Goal: Information Seeking & Learning: Learn about a topic

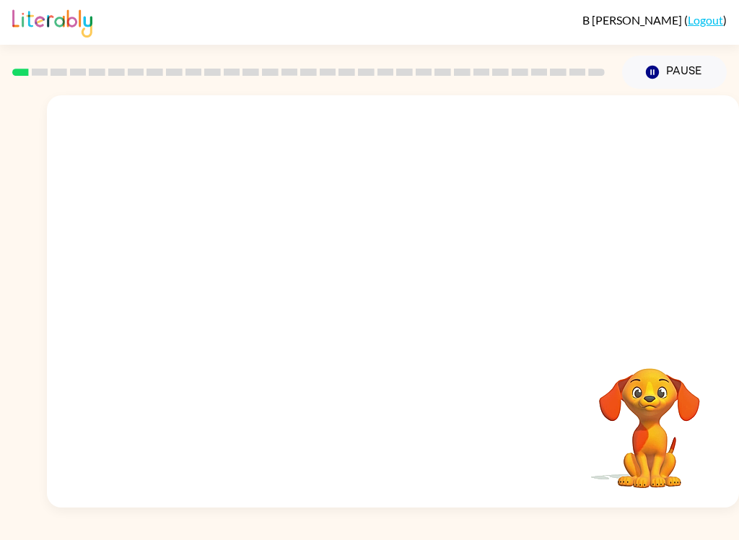
click at [663, 67] on button "Pause Pause" at bounding box center [674, 72] width 105 height 33
click at [235, 278] on video "Your browser must support playing .mp4 files to use Literably. Please try using…" at bounding box center [393, 216] width 692 height 243
click at [226, 274] on video "Your browser must support playing .mp4 files to use Literably. Please try using…" at bounding box center [393, 216] width 692 height 243
click at [225, 273] on video "Your browser must support playing .mp4 files to use Literably. Please try using…" at bounding box center [393, 216] width 692 height 243
click at [421, 313] on button "button" at bounding box center [393, 308] width 92 height 53
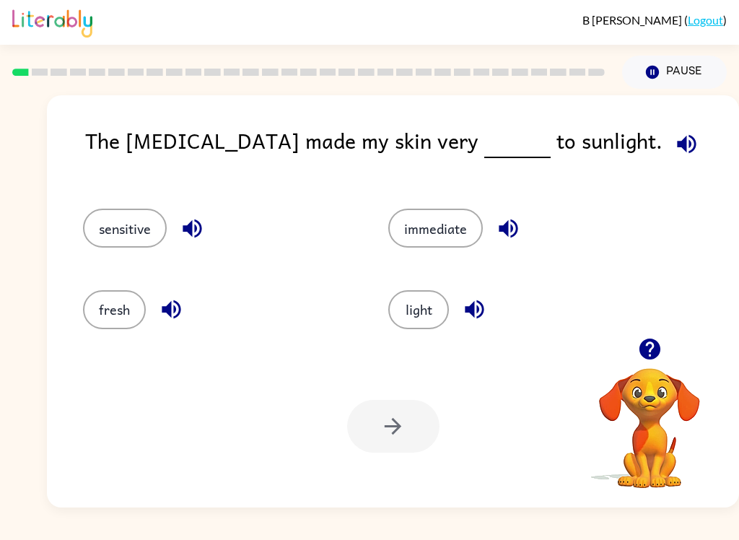
click at [125, 230] on button "sensitive" at bounding box center [125, 228] width 84 height 39
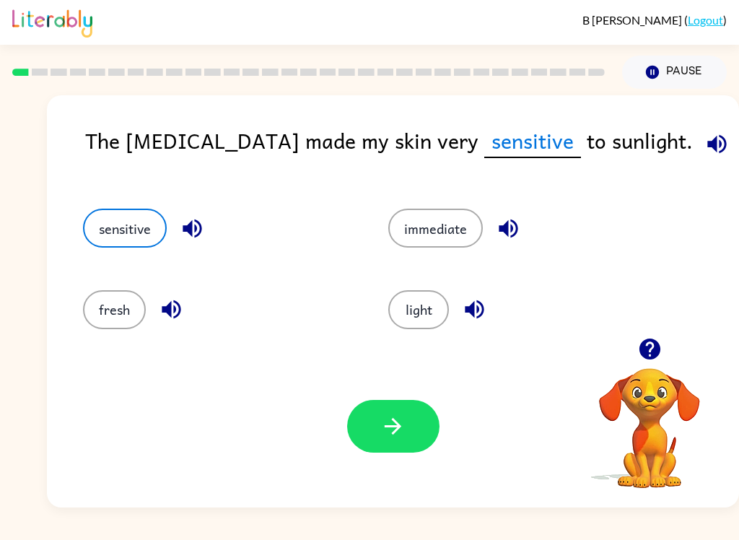
click at [434, 319] on button "light" at bounding box center [418, 309] width 61 height 39
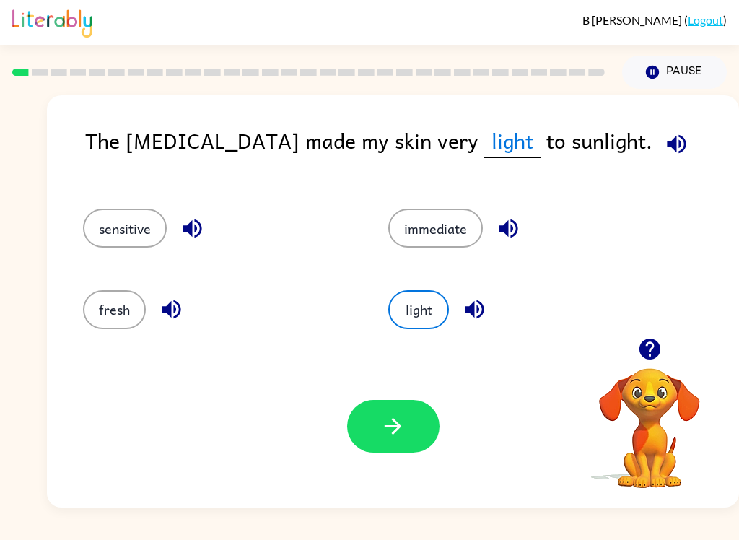
click at [130, 245] on button "sensitive" at bounding box center [125, 228] width 84 height 39
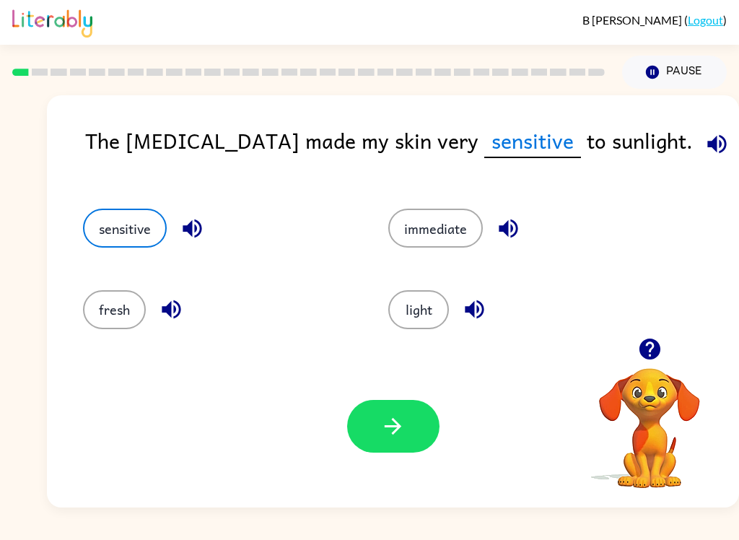
click at [401, 437] on icon "button" at bounding box center [392, 426] width 25 height 25
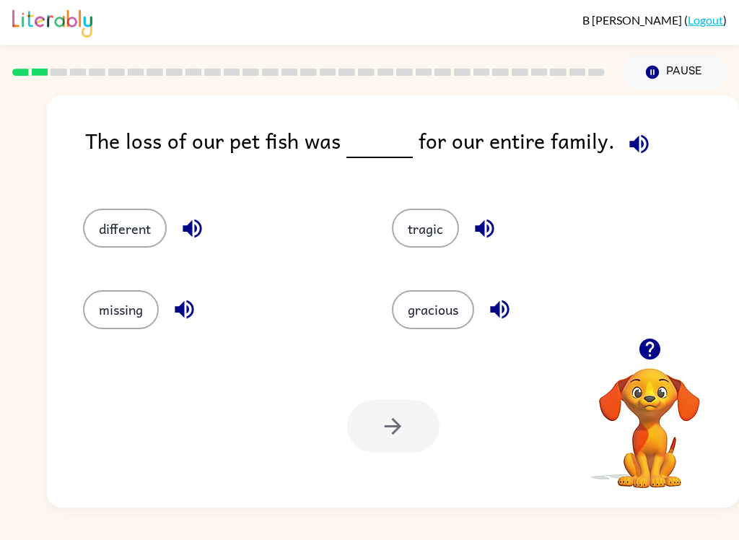
click at [139, 230] on button "different" at bounding box center [125, 228] width 84 height 39
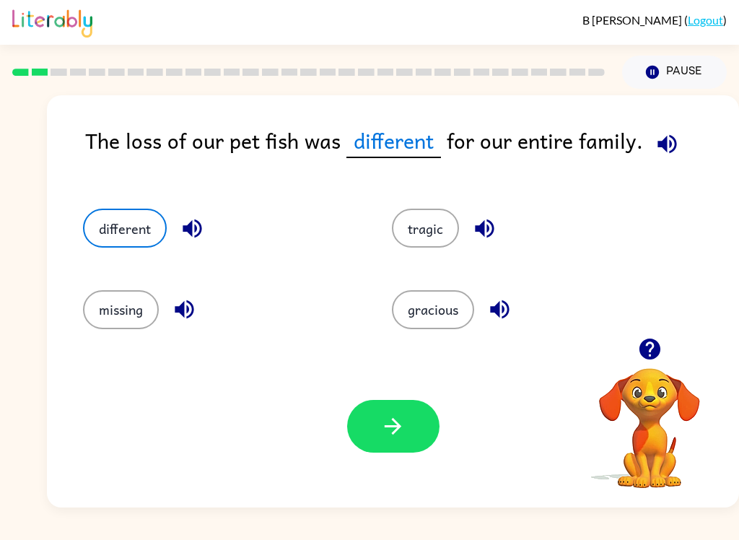
click at [434, 231] on button "tragic" at bounding box center [425, 228] width 67 height 39
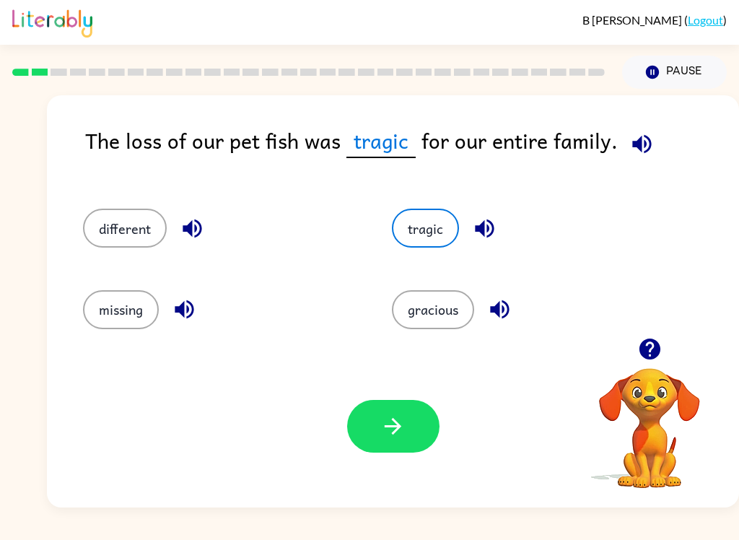
click at [445, 318] on button "gracious" at bounding box center [433, 309] width 82 height 39
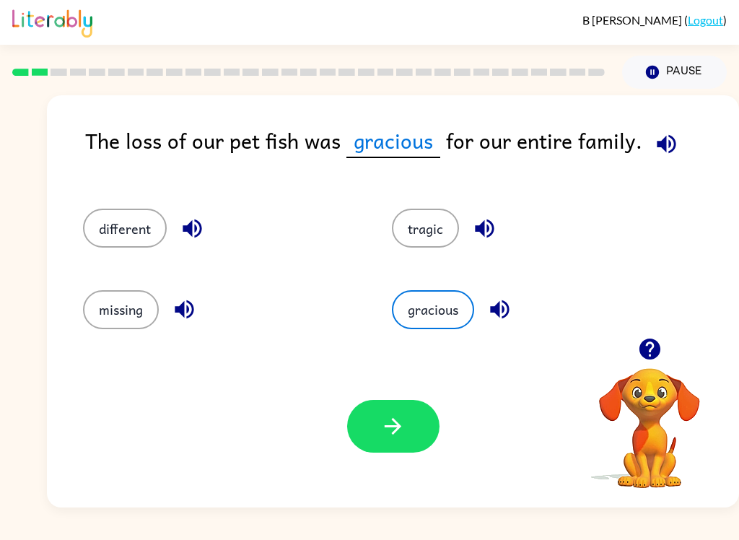
click at [128, 313] on button "missing" at bounding box center [121, 309] width 76 height 39
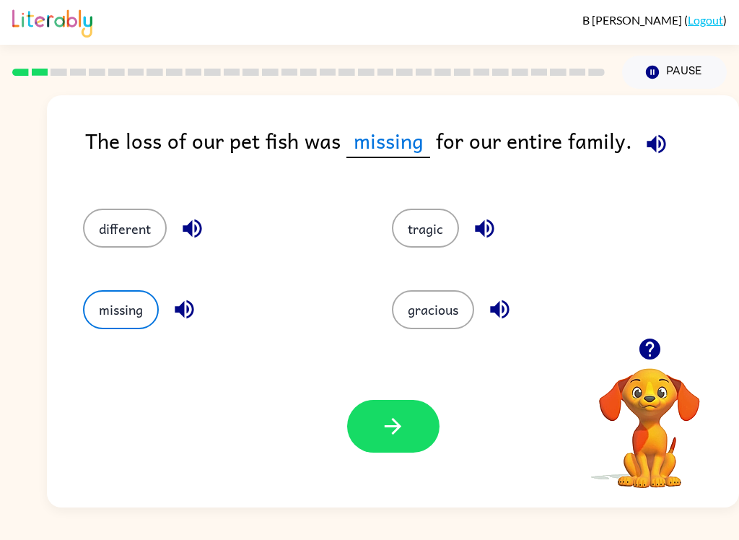
click at [430, 222] on button "tragic" at bounding box center [425, 228] width 67 height 39
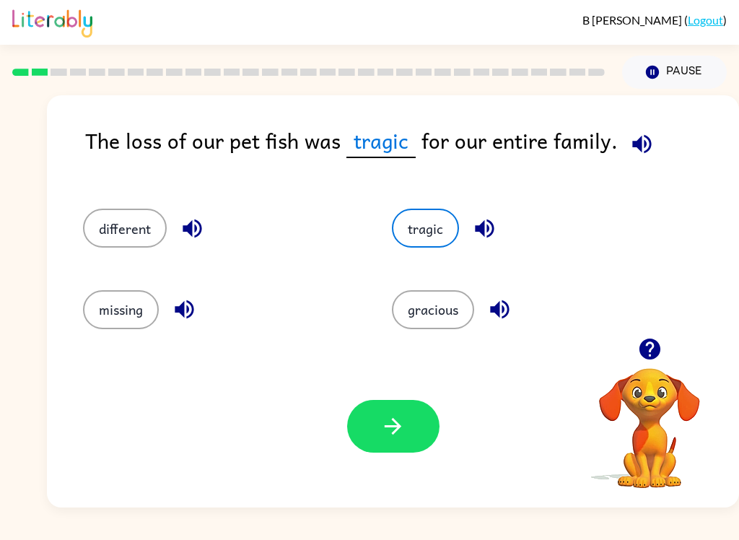
click at [402, 440] on button "button" at bounding box center [393, 426] width 92 height 53
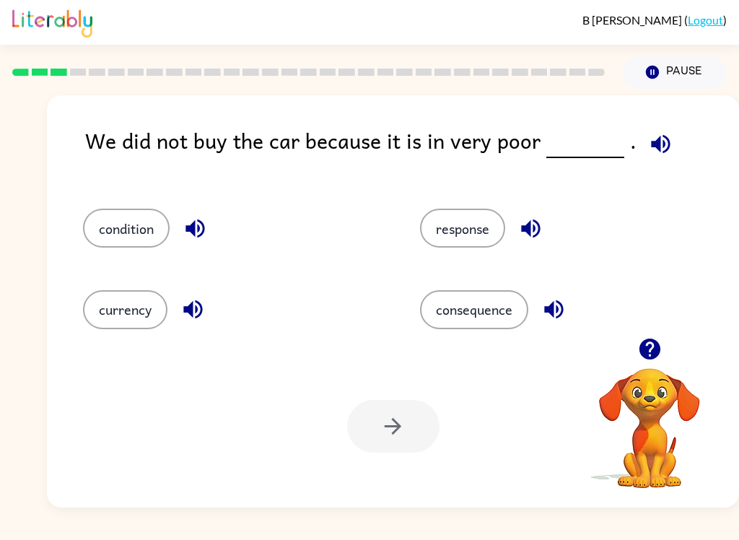
click at [145, 233] on button "condition" at bounding box center [126, 228] width 87 height 39
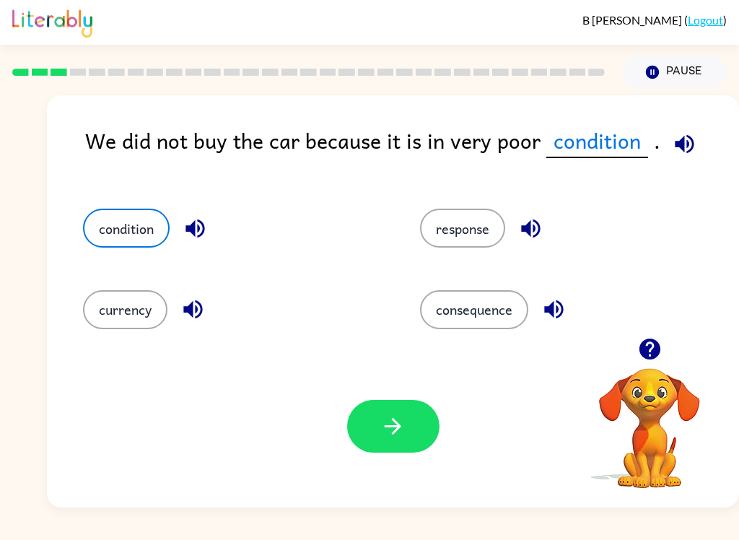
click at [119, 318] on button "currency" at bounding box center [125, 309] width 84 height 39
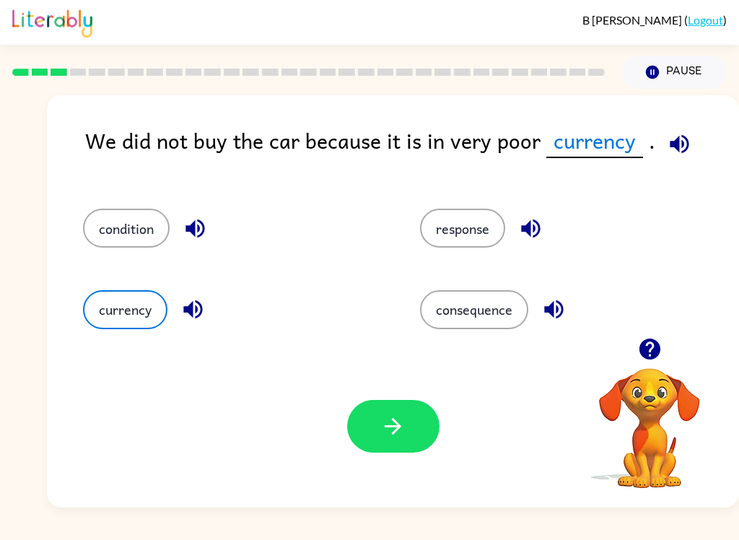
click at [485, 231] on button "response" at bounding box center [462, 228] width 85 height 39
click at [480, 310] on button "consequence" at bounding box center [474, 309] width 108 height 39
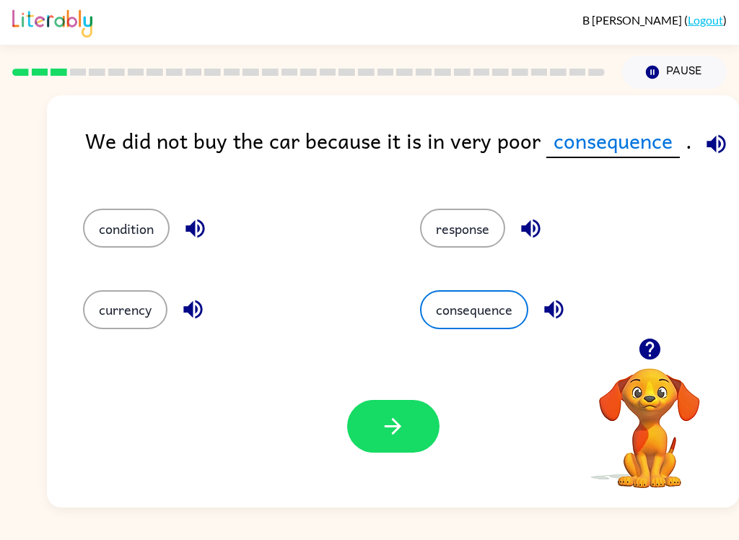
click at [118, 235] on button "condition" at bounding box center [126, 228] width 87 height 39
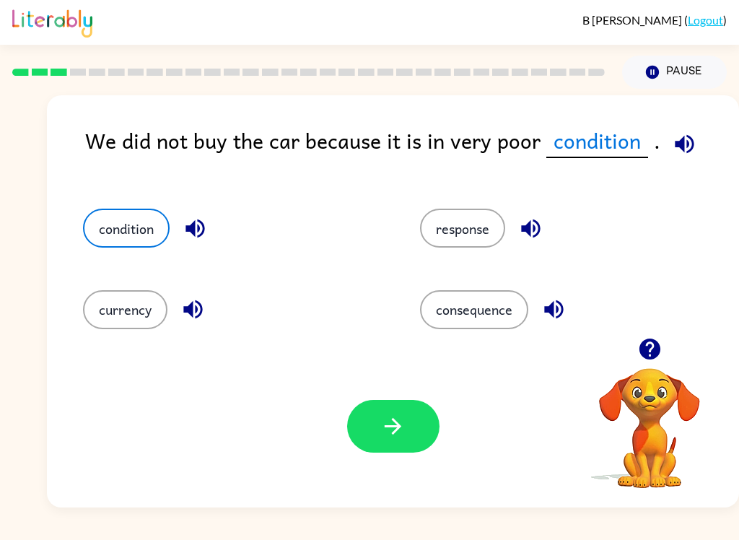
click at [394, 434] on icon "button" at bounding box center [393, 426] width 17 height 17
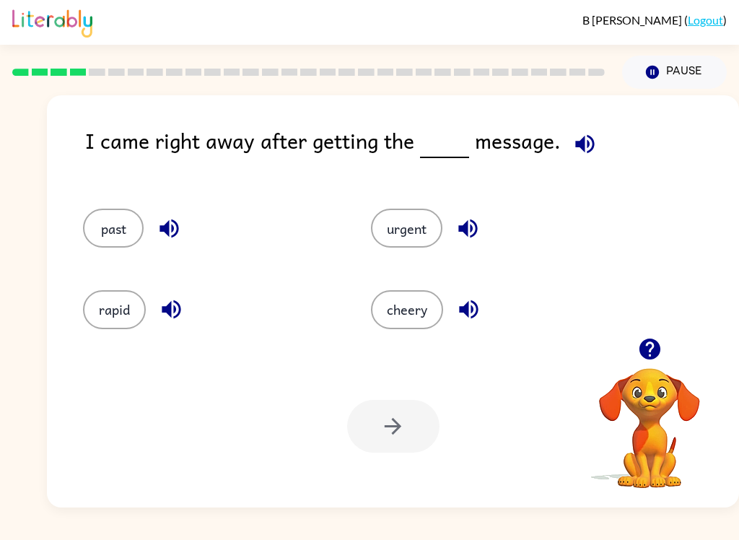
click at [410, 245] on button "urgent" at bounding box center [406, 228] width 71 height 39
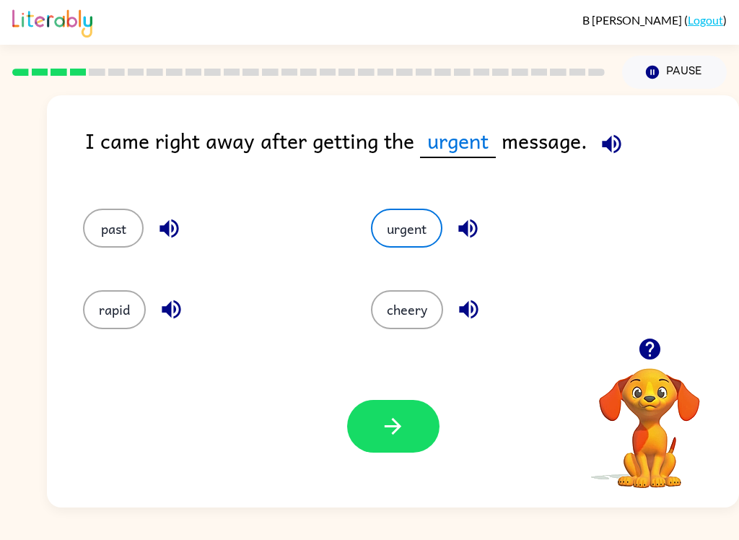
click at [404, 416] on icon "button" at bounding box center [392, 426] width 25 height 25
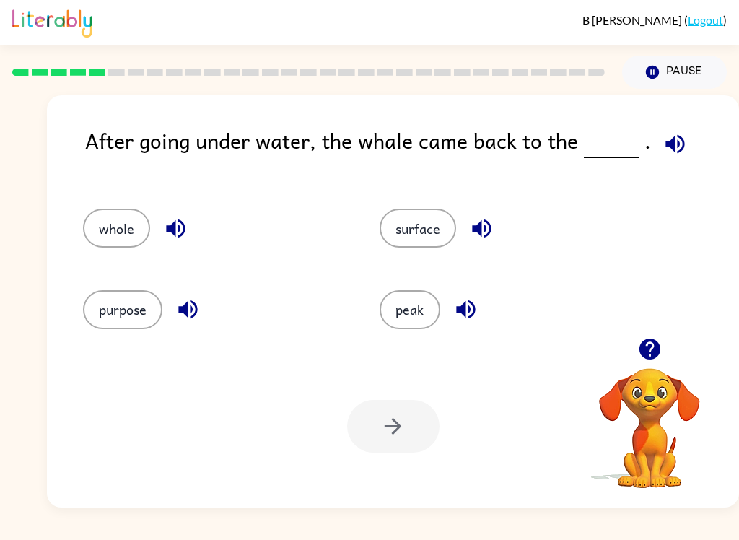
click at [422, 219] on button "surface" at bounding box center [418, 228] width 77 height 39
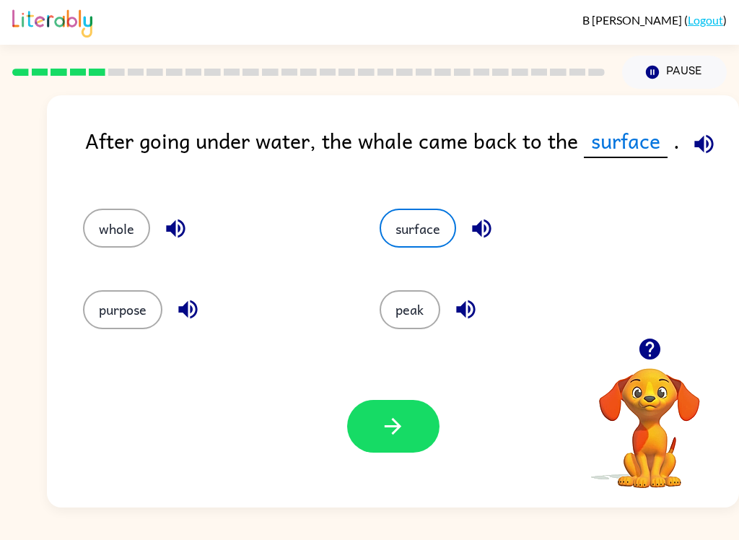
click at [411, 441] on button "button" at bounding box center [393, 426] width 92 height 53
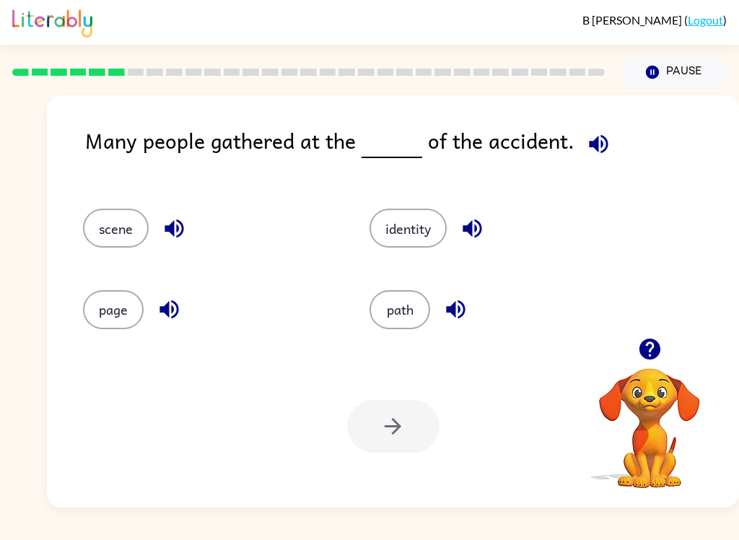
click at [124, 234] on button "scene" at bounding box center [116, 228] width 66 height 39
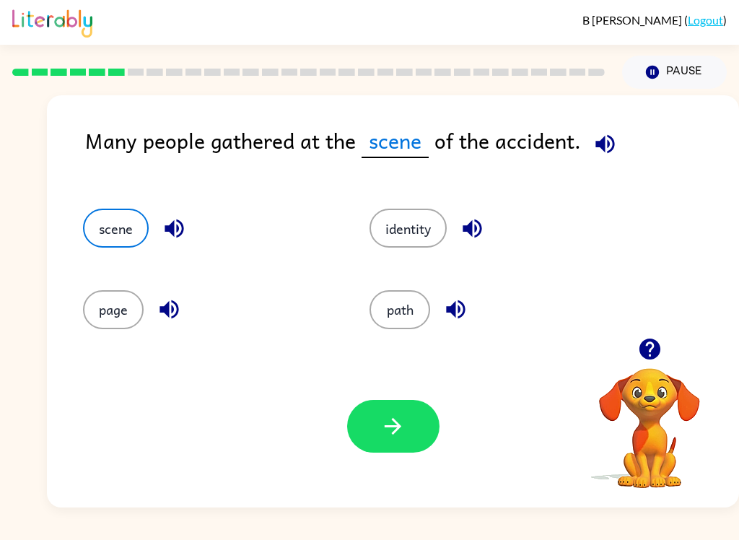
click at [430, 314] on button "path" at bounding box center [400, 309] width 61 height 39
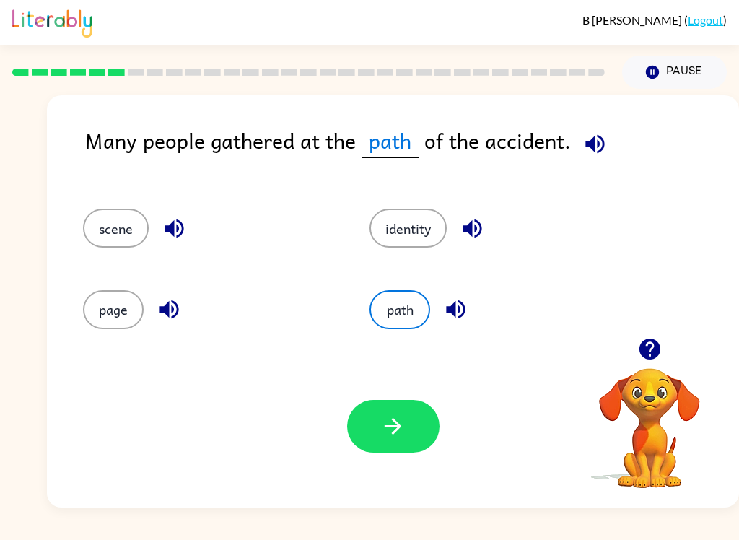
click at [395, 240] on button "identity" at bounding box center [408, 228] width 77 height 39
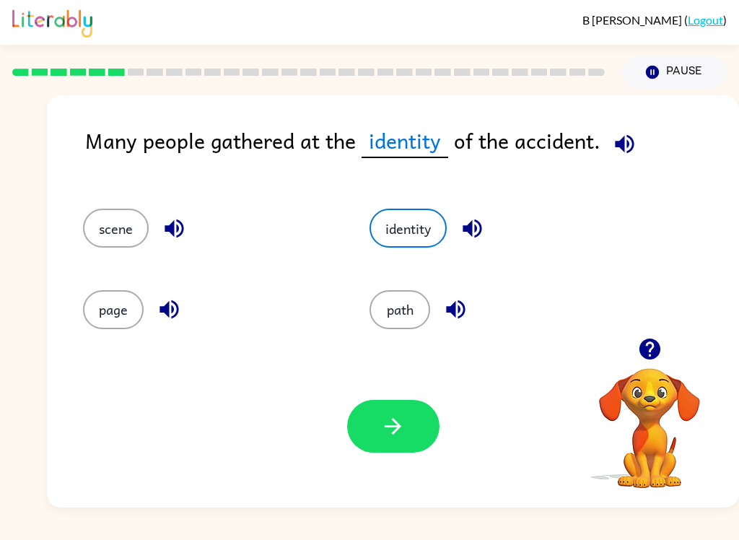
click at [105, 321] on button "page" at bounding box center [113, 309] width 61 height 39
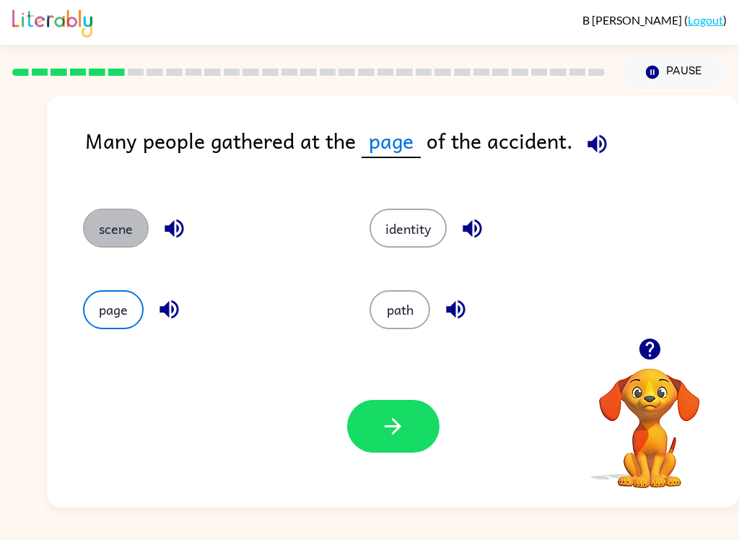
click at [101, 233] on button "scene" at bounding box center [116, 228] width 66 height 39
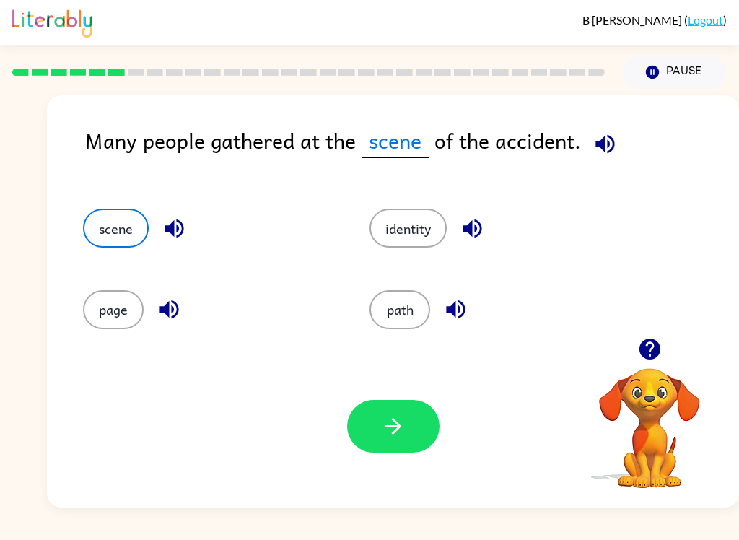
click at [394, 428] on icon "button" at bounding box center [392, 426] width 25 height 25
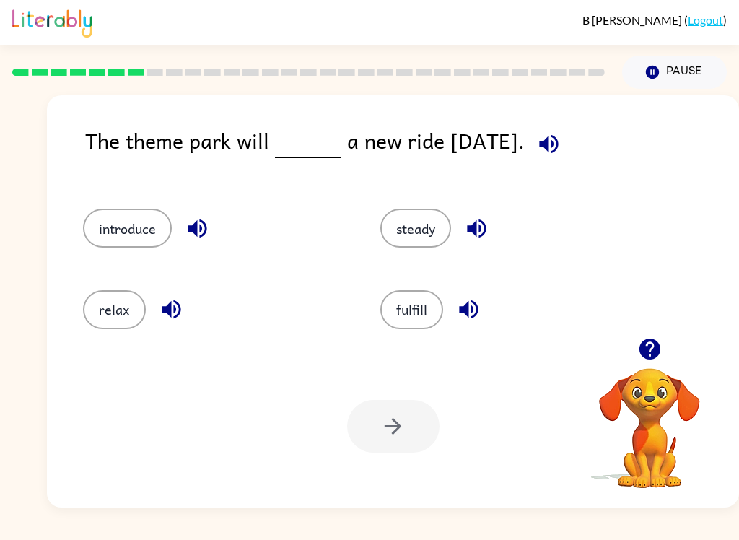
click at [149, 243] on button "introduce" at bounding box center [127, 228] width 89 height 39
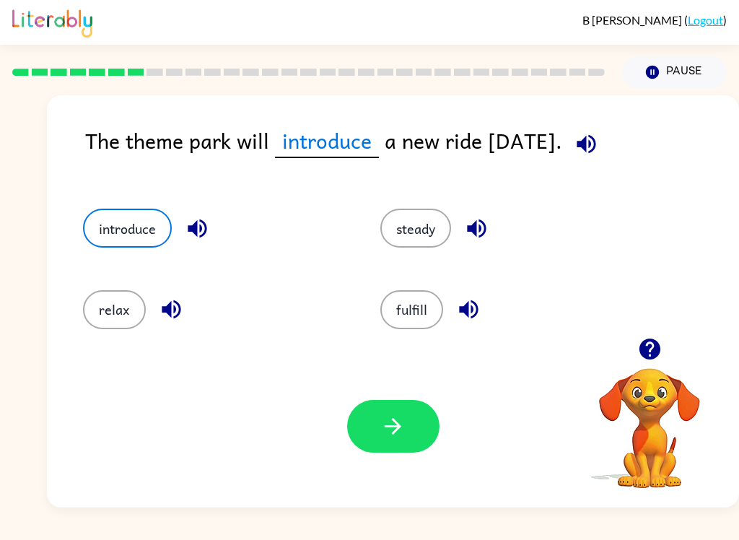
click at [405, 312] on button "fulfill" at bounding box center [411, 309] width 63 height 39
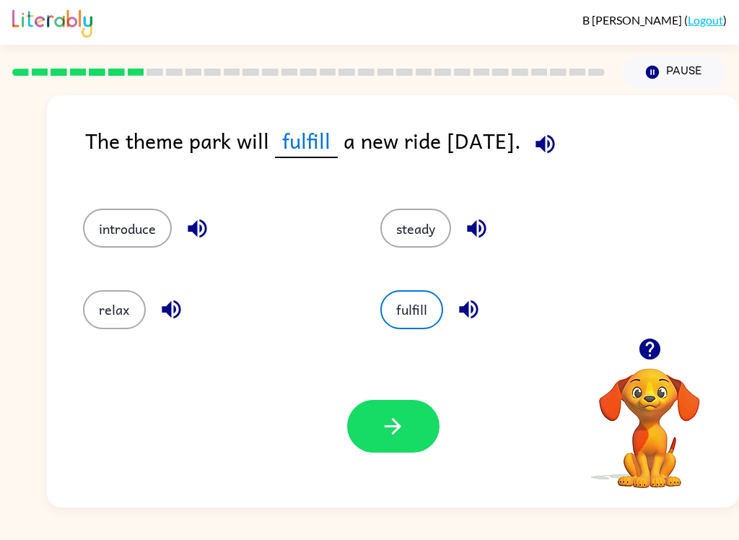
click at [138, 224] on button "introduce" at bounding box center [127, 228] width 89 height 39
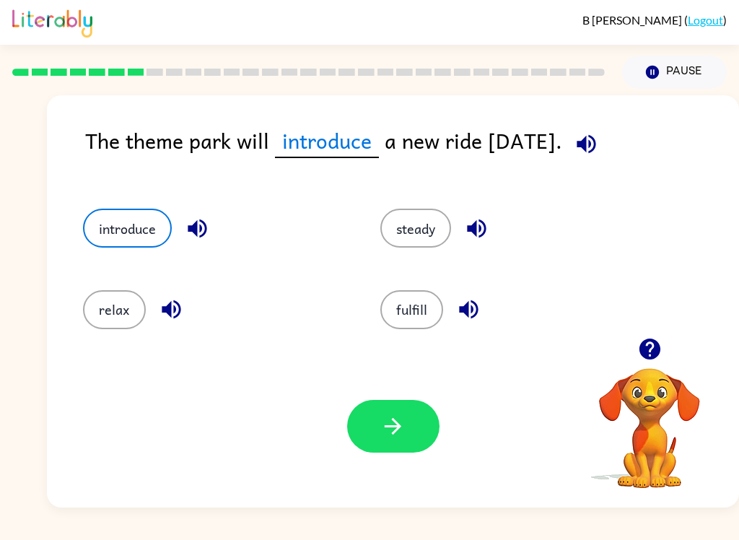
click at [435, 432] on button "button" at bounding box center [393, 426] width 92 height 53
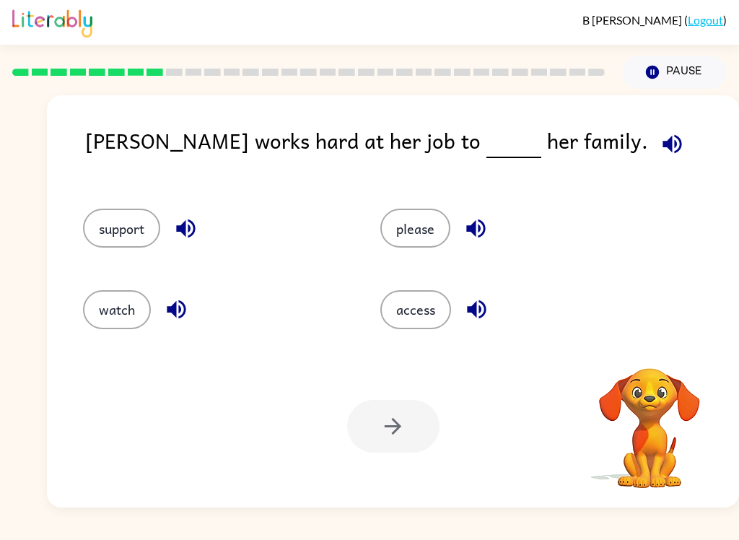
click at [435, 309] on button "access" at bounding box center [415, 309] width 71 height 39
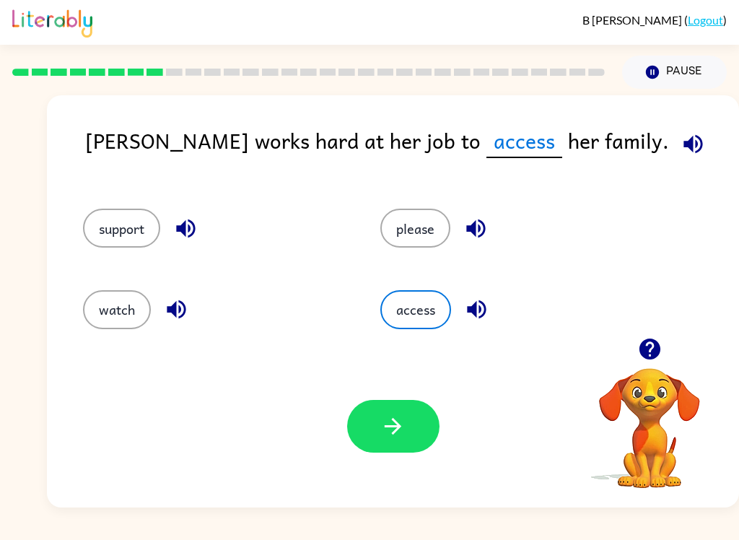
click at [433, 224] on button "please" at bounding box center [415, 228] width 70 height 39
click at [128, 304] on button "watch" at bounding box center [117, 309] width 68 height 39
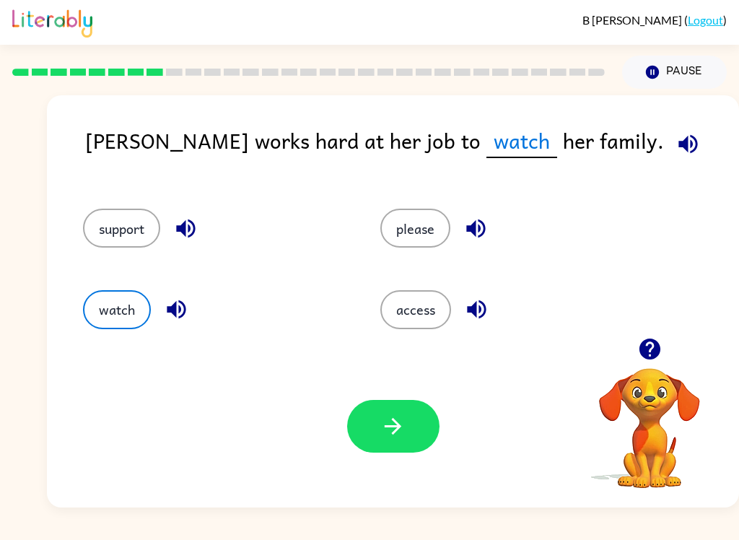
click at [135, 230] on button "support" at bounding box center [121, 228] width 77 height 39
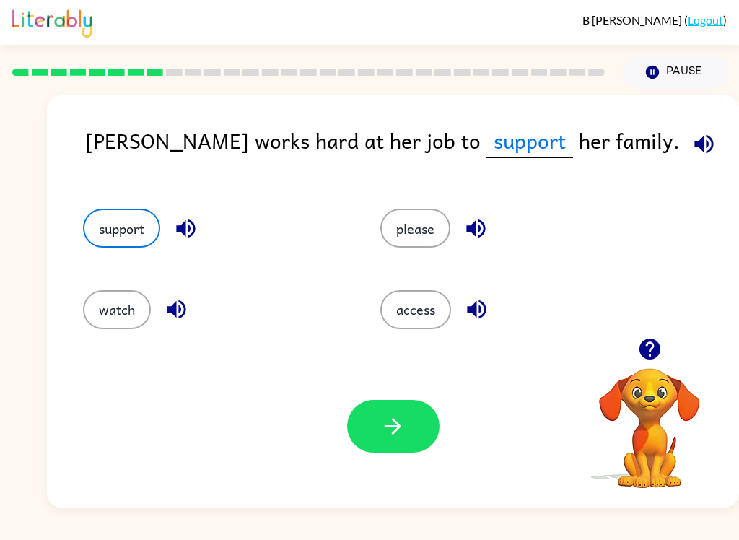
click at [391, 432] on icon "button" at bounding box center [392, 426] width 25 height 25
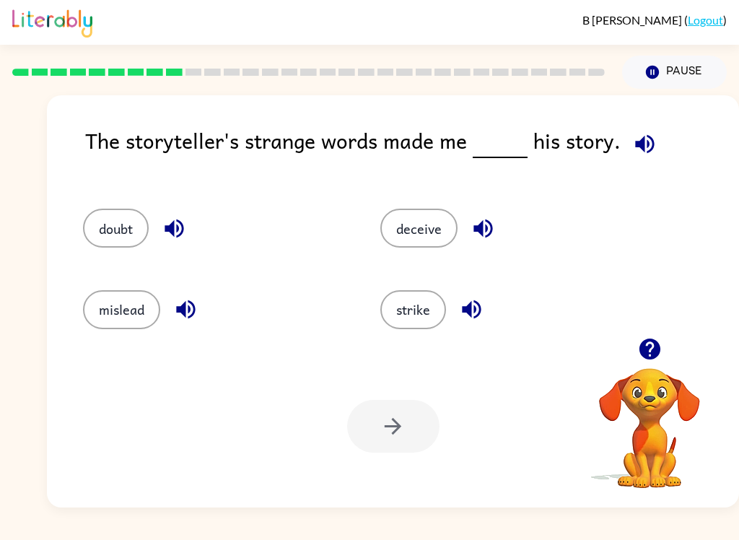
click at [642, 138] on icon "button" at bounding box center [644, 143] width 25 height 25
click at [175, 238] on icon "button" at bounding box center [174, 228] width 25 height 25
click at [188, 317] on icon "button" at bounding box center [185, 309] width 25 height 25
click at [492, 229] on icon "button" at bounding box center [483, 228] width 19 height 19
click at [483, 313] on icon "button" at bounding box center [471, 309] width 25 height 25
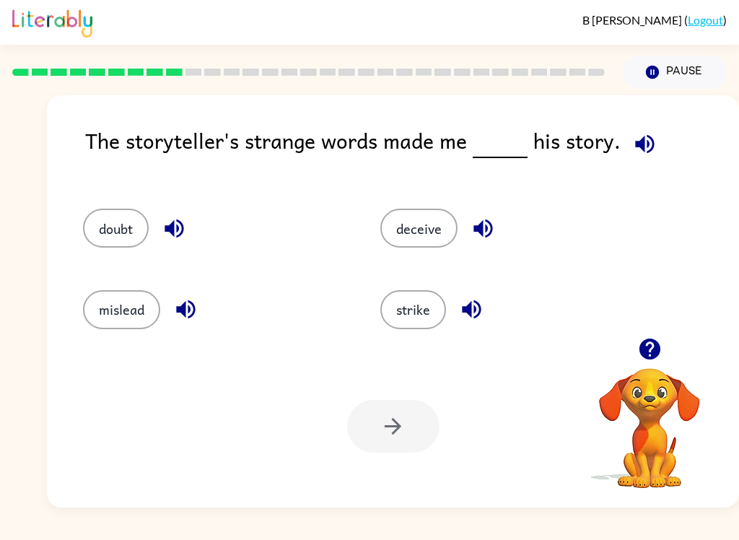
click at [187, 237] on icon "button" at bounding box center [174, 228] width 25 height 25
click at [128, 229] on button "doubt" at bounding box center [116, 228] width 66 height 39
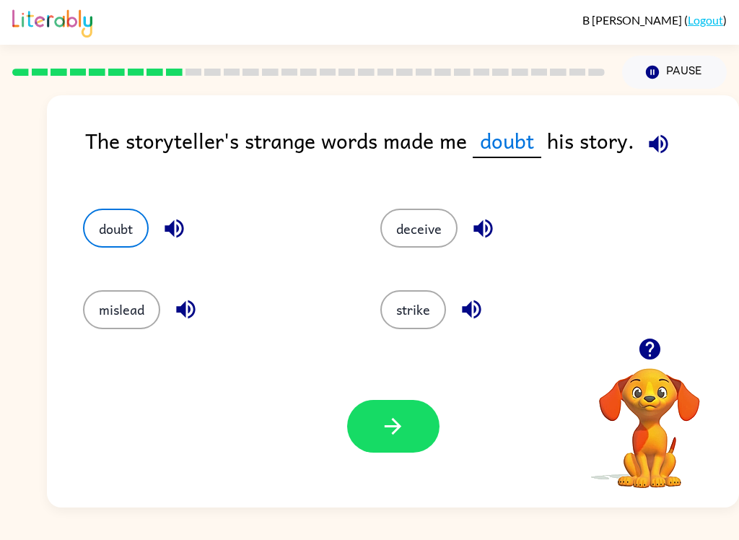
click at [417, 435] on button "button" at bounding box center [393, 426] width 92 height 53
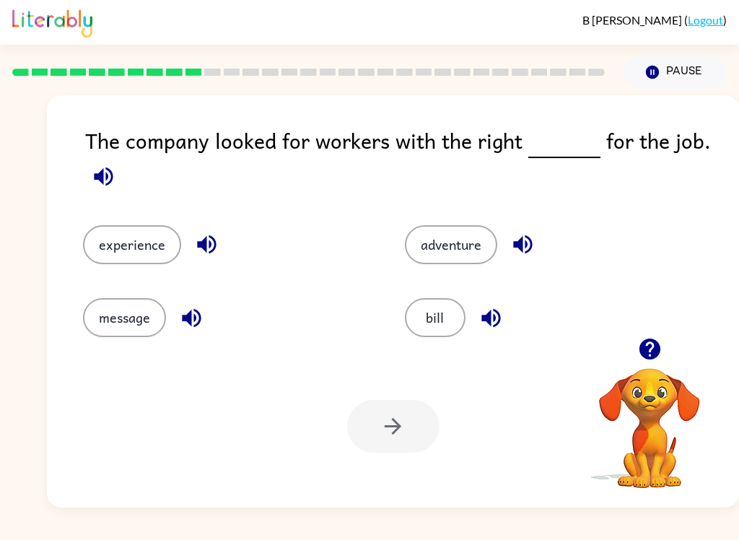
click at [211, 239] on icon "button" at bounding box center [206, 244] width 19 height 19
click at [122, 263] on button "experience" at bounding box center [132, 244] width 98 height 39
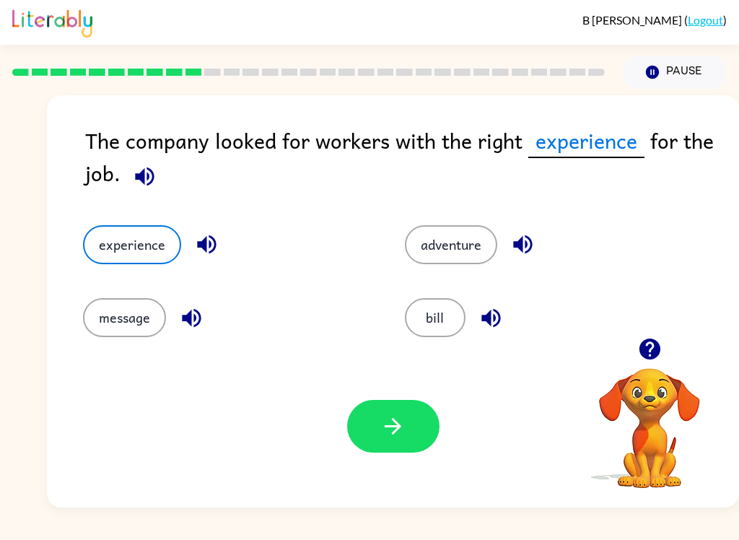
click at [125, 330] on button "message" at bounding box center [124, 317] width 83 height 39
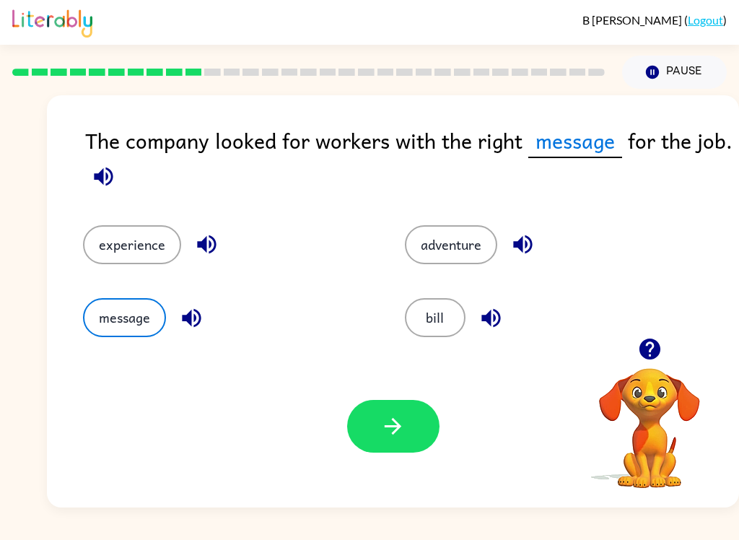
click at [448, 248] on button "adventure" at bounding box center [451, 244] width 92 height 39
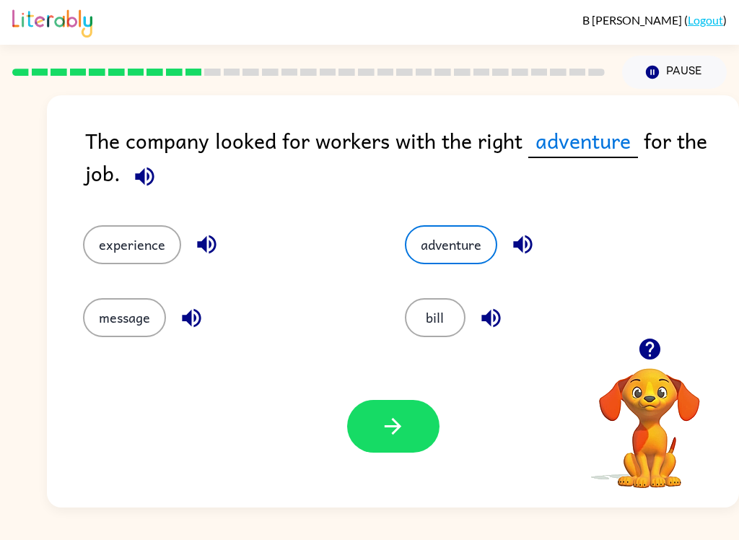
click at [432, 336] on button "bill" at bounding box center [435, 317] width 61 height 39
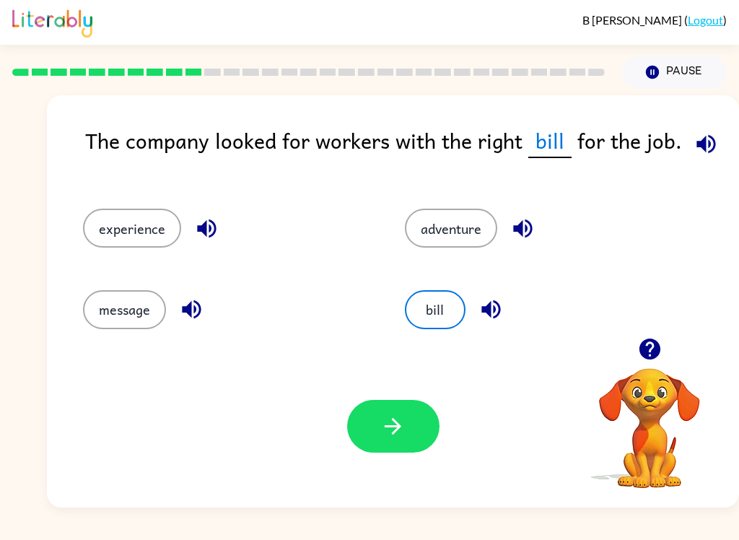
click at [166, 225] on button "experience" at bounding box center [132, 228] width 98 height 39
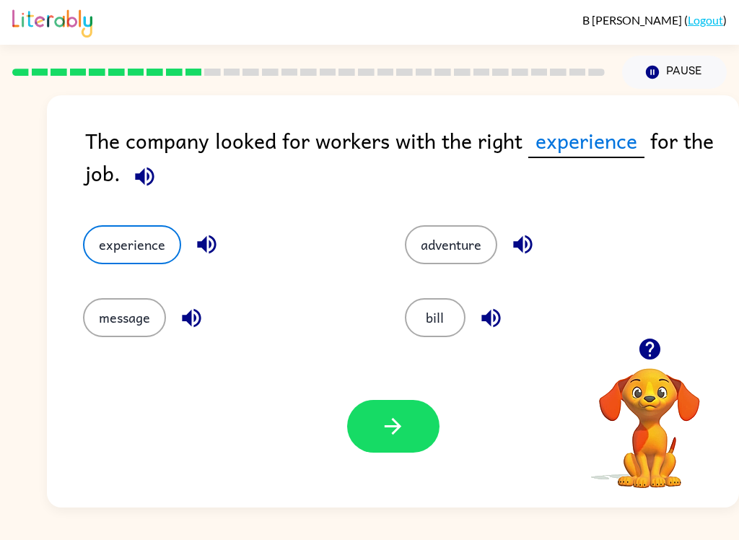
click at [388, 431] on icon "button" at bounding box center [392, 426] width 25 height 25
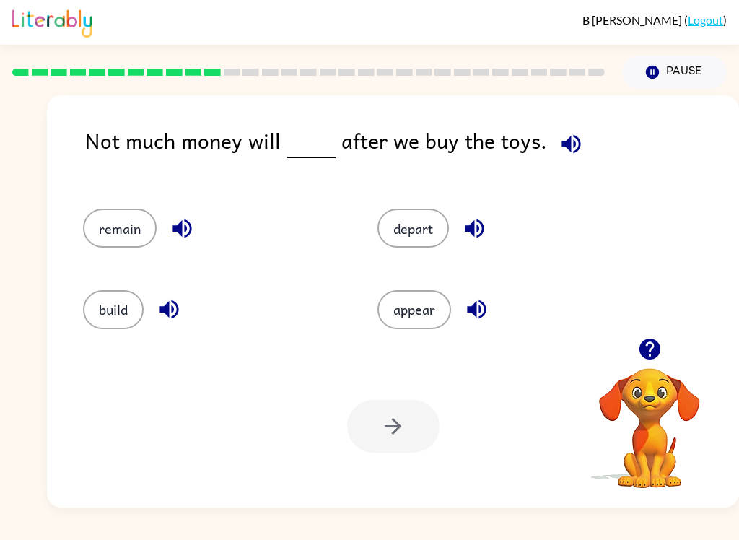
click at [116, 227] on button "remain" at bounding box center [120, 228] width 74 height 39
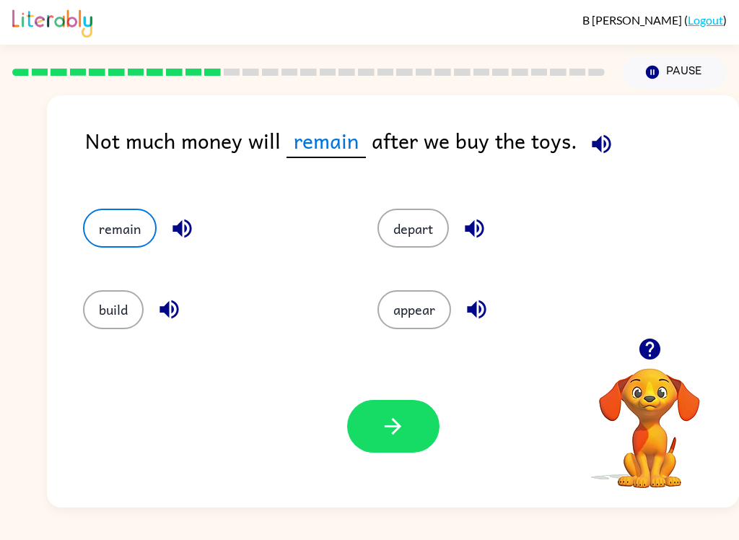
click at [408, 423] on button "button" at bounding box center [393, 426] width 92 height 53
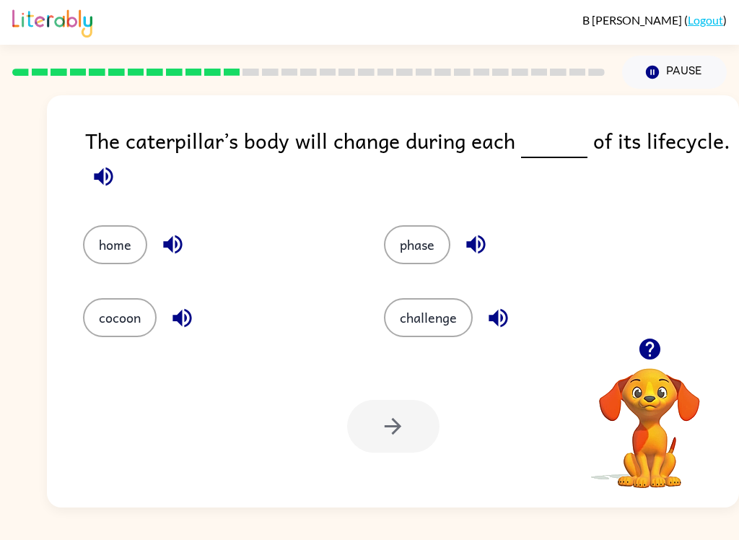
click at [428, 234] on button "phase" at bounding box center [417, 244] width 66 height 39
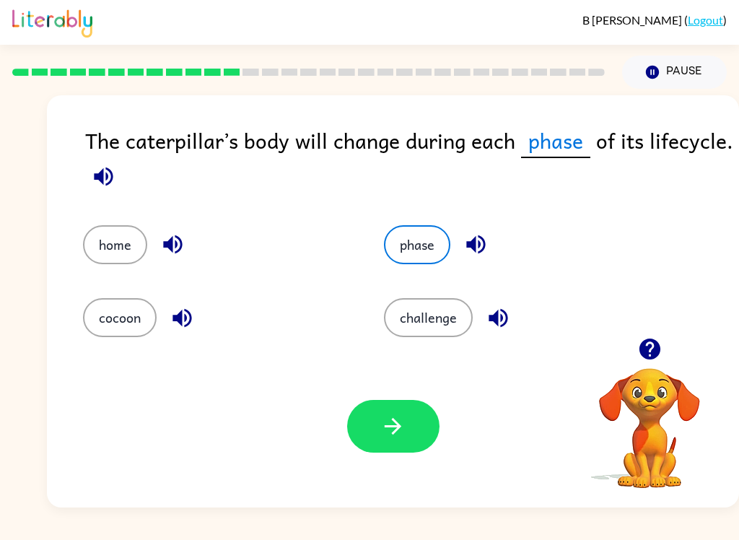
click at [432, 320] on button "challenge" at bounding box center [428, 317] width 89 height 39
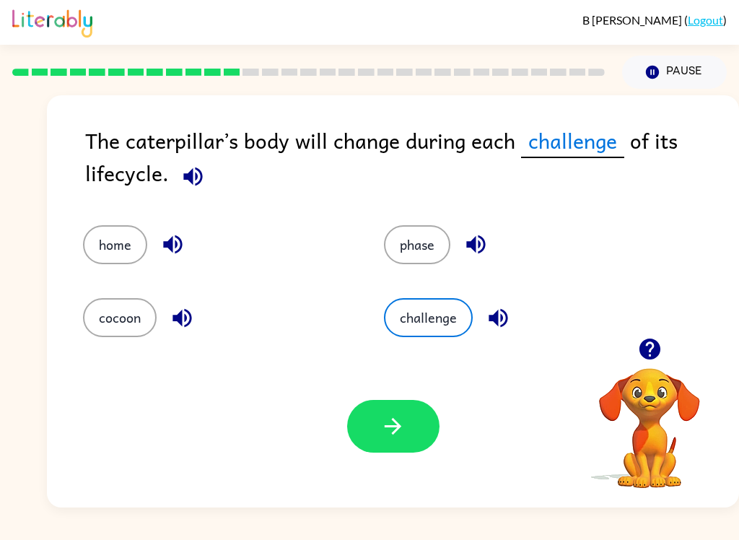
click at [407, 249] on button "phase" at bounding box center [417, 244] width 66 height 39
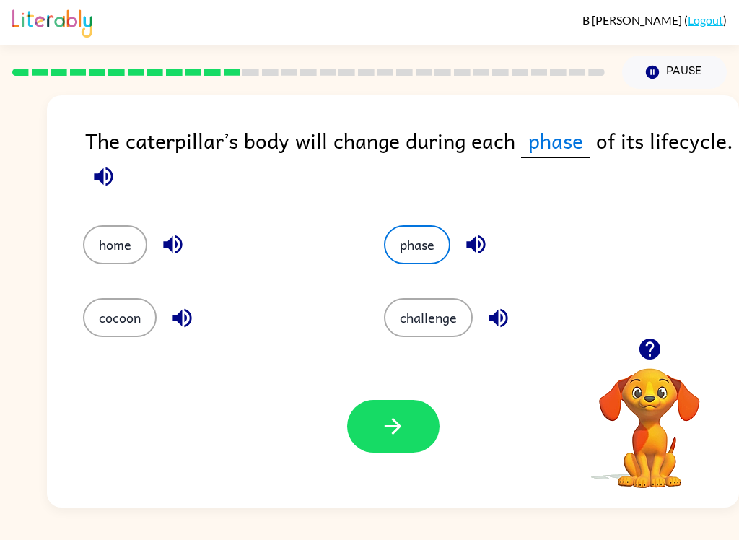
click at [147, 326] on button "cocoon" at bounding box center [120, 317] width 74 height 39
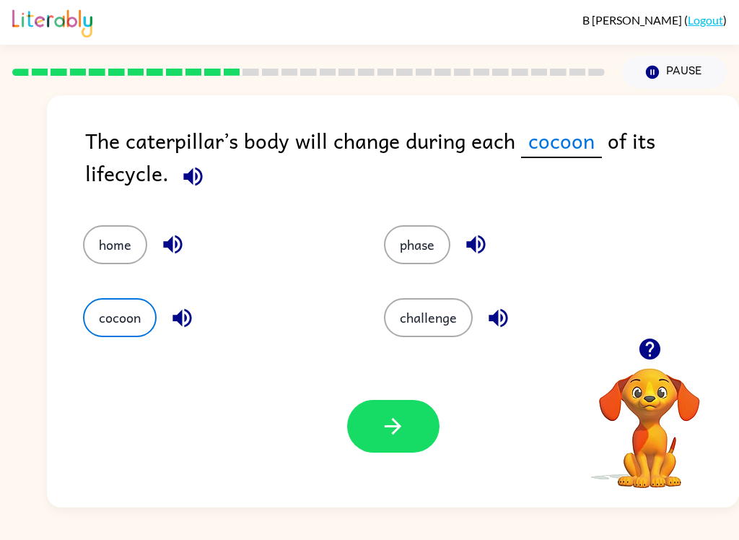
click at [121, 263] on button "home" at bounding box center [115, 244] width 64 height 39
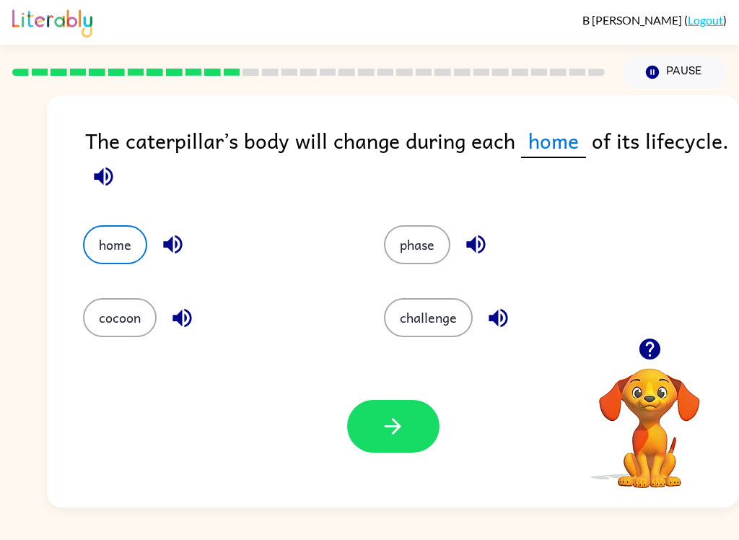
click at [410, 238] on button "phase" at bounding box center [417, 244] width 66 height 39
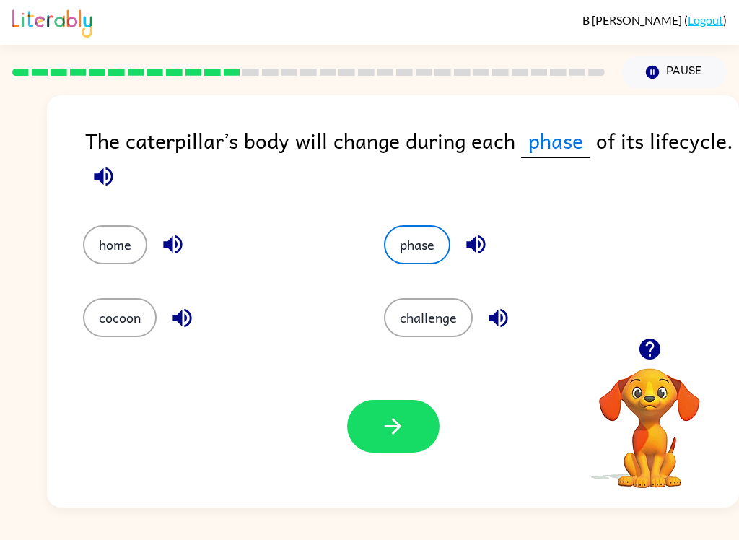
click at [397, 406] on button "button" at bounding box center [393, 426] width 92 height 53
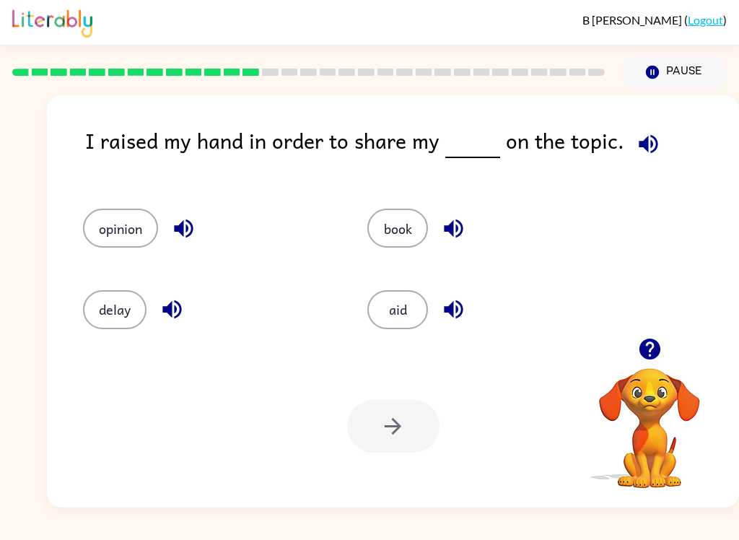
click at [115, 234] on button "opinion" at bounding box center [120, 228] width 75 height 39
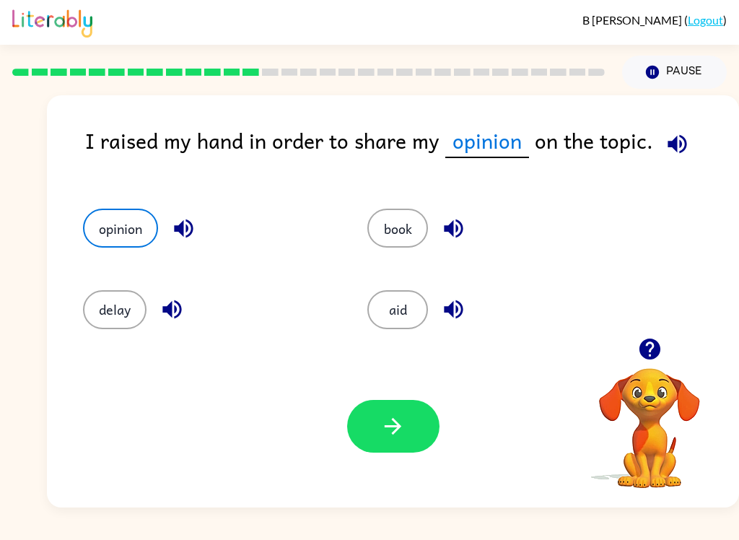
click at [405, 312] on button "aid" at bounding box center [397, 309] width 61 height 39
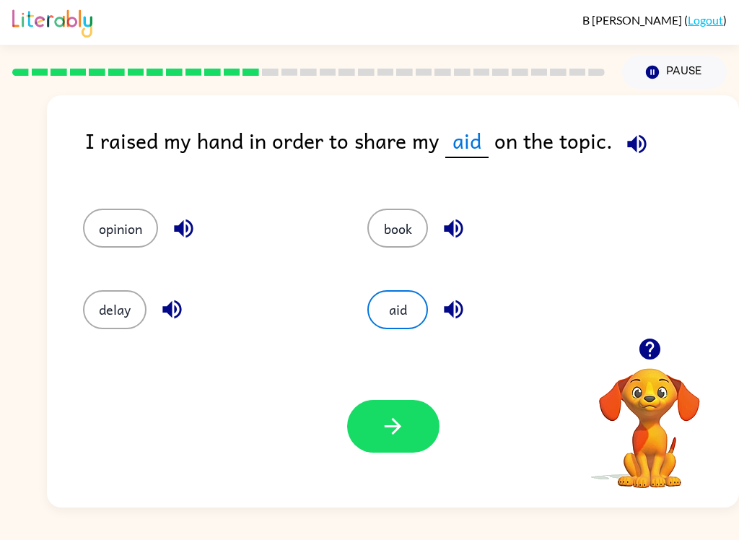
click at [115, 218] on button "opinion" at bounding box center [120, 228] width 75 height 39
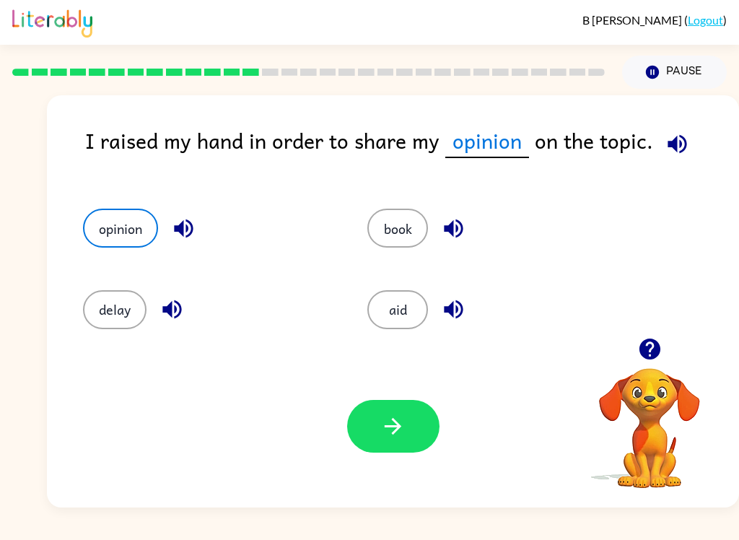
click at [400, 434] on icon "button" at bounding box center [392, 426] width 25 height 25
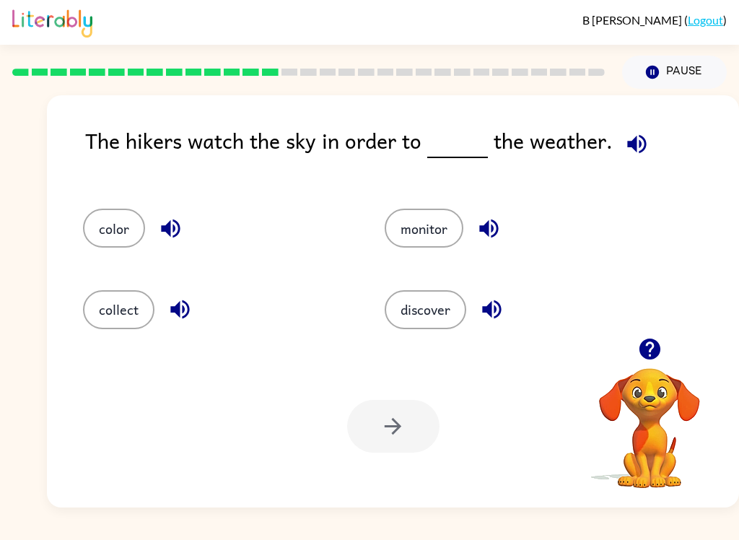
click at [421, 233] on button "monitor" at bounding box center [424, 228] width 79 height 39
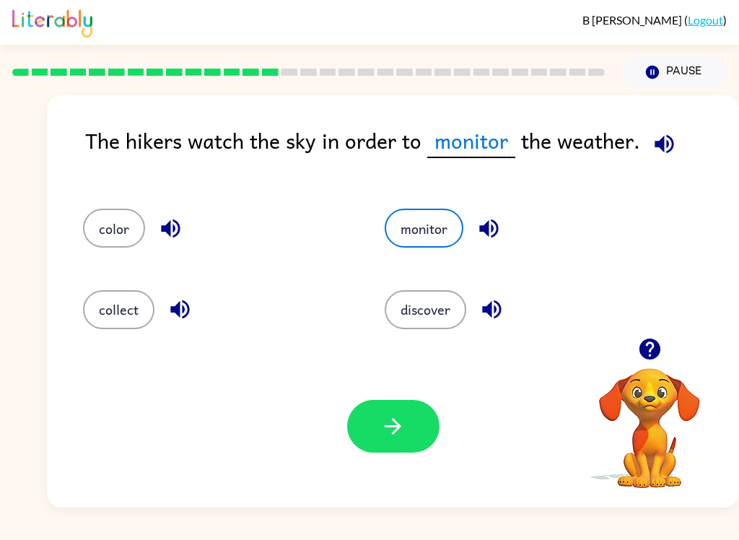
click at [126, 229] on button "color" at bounding box center [114, 228] width 62 height 39
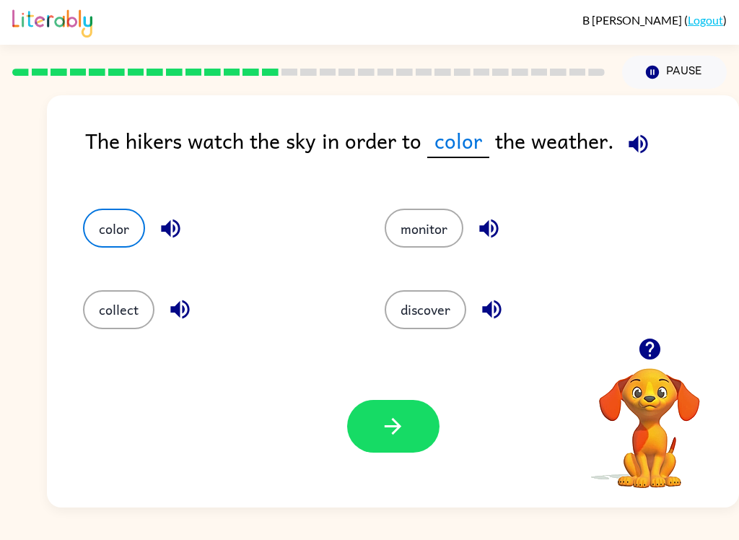
click at [116, 317] on button "collect" at bounding box center [118, 309] width 71 height 39
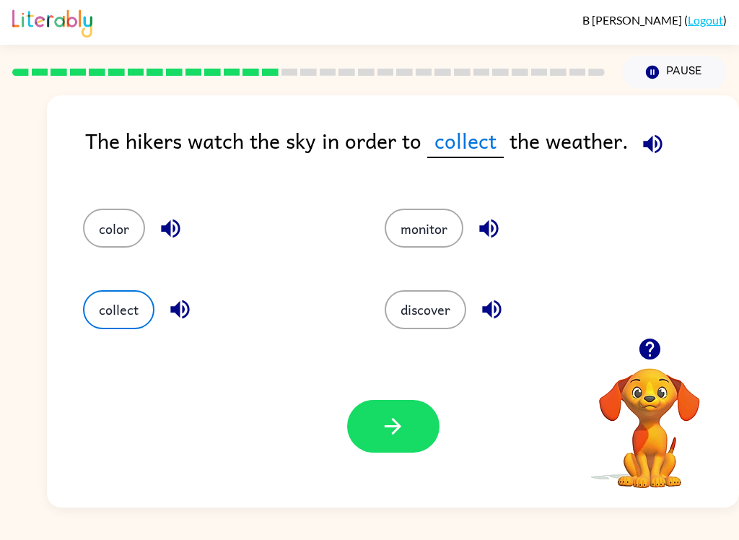
click at [412, 225] on button "monitor" at bounding box center [424, 228] width 79 height 39
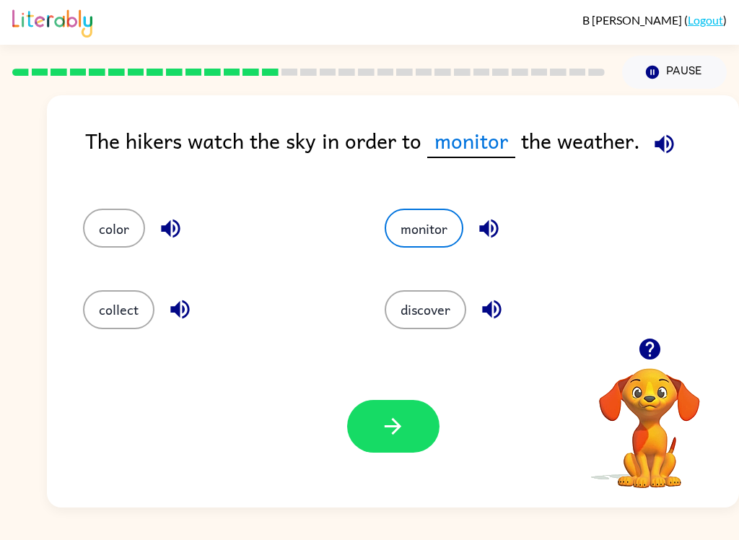
click at [383, 430] on icon "button" at bounding box center [392, 426] width 25 height 25
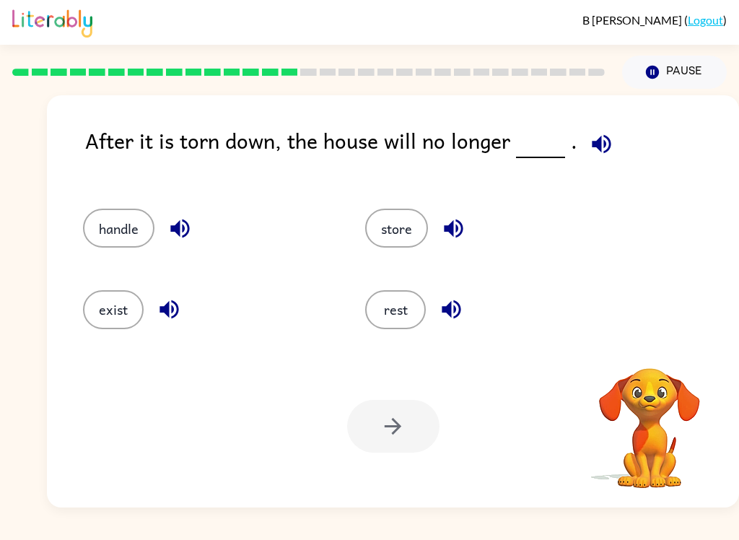
click at [398, 230] on button "store" at bounding box center [396, 228] width 63 height 39
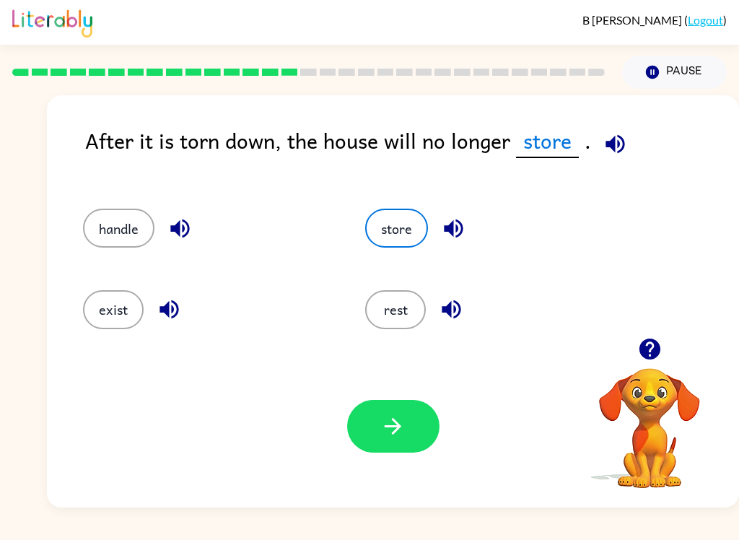
click at [399, 315] on button "rest" at bounding box center [395, 309] width 61 height 39
click at [121, 313] on button "exist" at bounding box center [113, 309] width 61 height 39
click at [398, 432] on icon "button" at bounding box center [392, 426] width 25 height 25
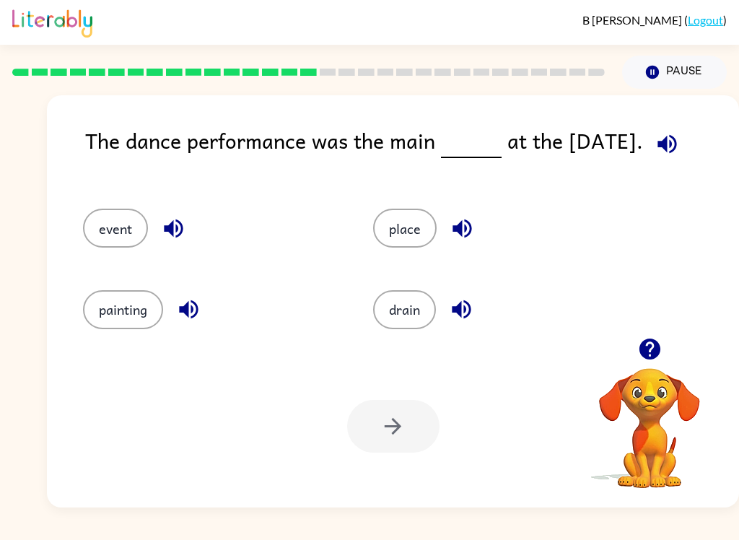
click at [118, 237] on button "event" at bounding box center [115, 228] width 65 height 39
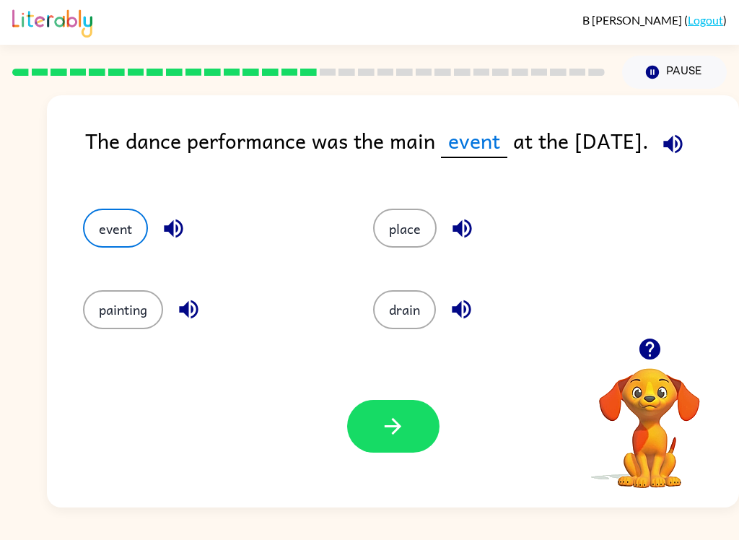
click at [403, 424] on icon "button" at bounding box center [392, 426] width 25 height 25
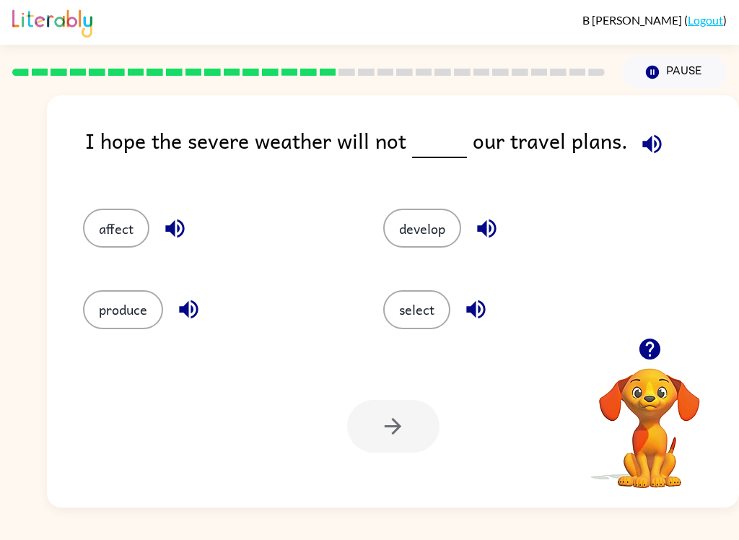
click at [102, 234] on button "affect" at bounding box center [116, 228] width 66 height 39
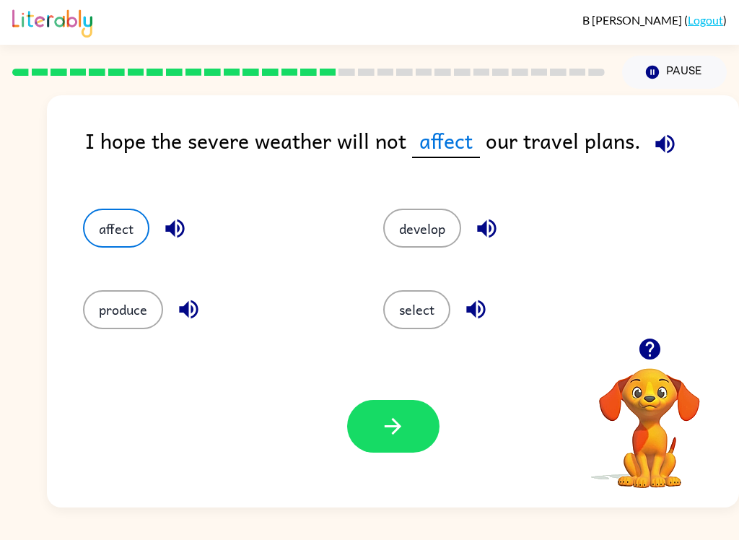
click at [420, 440] on button "button" at bounding box center [393, 426] width 92 height 53
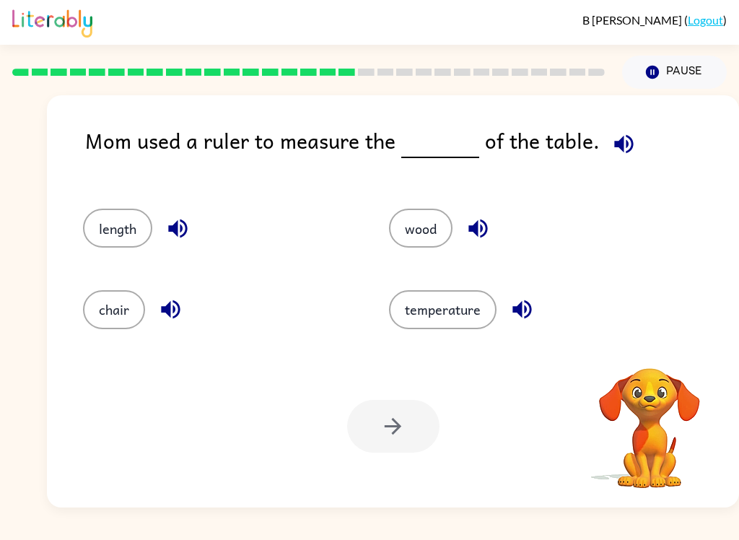
click at [101, 243] on button "length" at bounding box center [117, 228] width 69 height 39
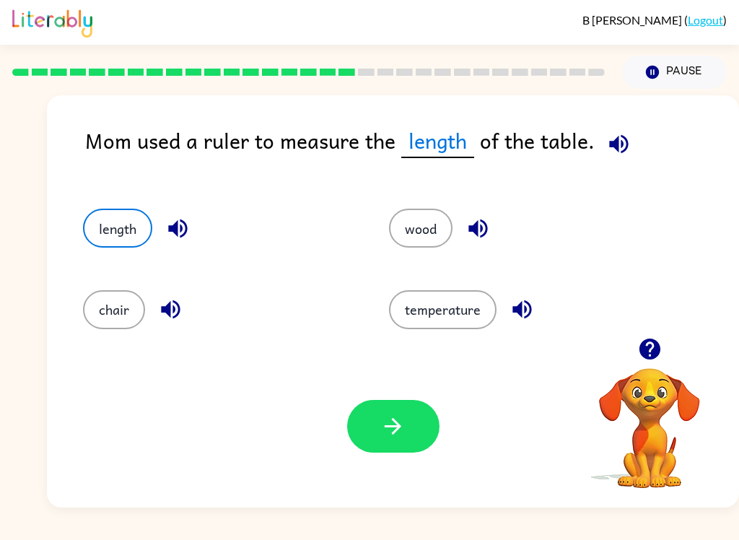
click at [393, 422] on icon "button" at bounding box center [392, 426] width 25 height 25
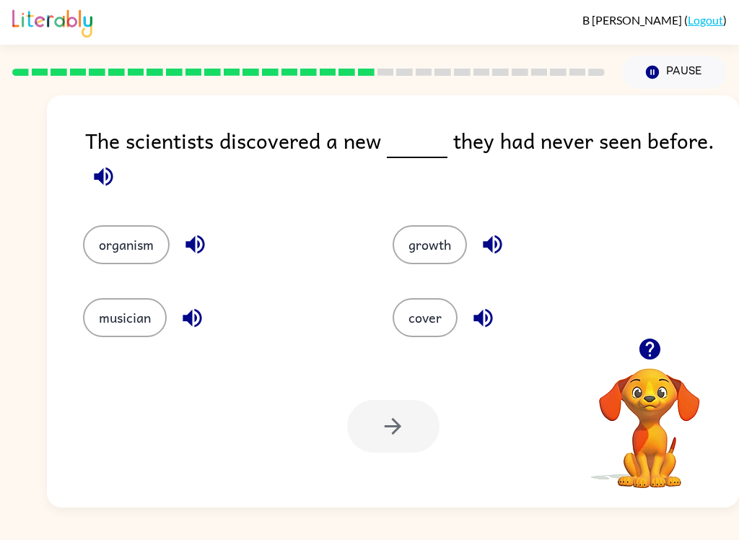
click at [144, 245] on button "organism" at bounding box center [126, 244] width 87 height 39
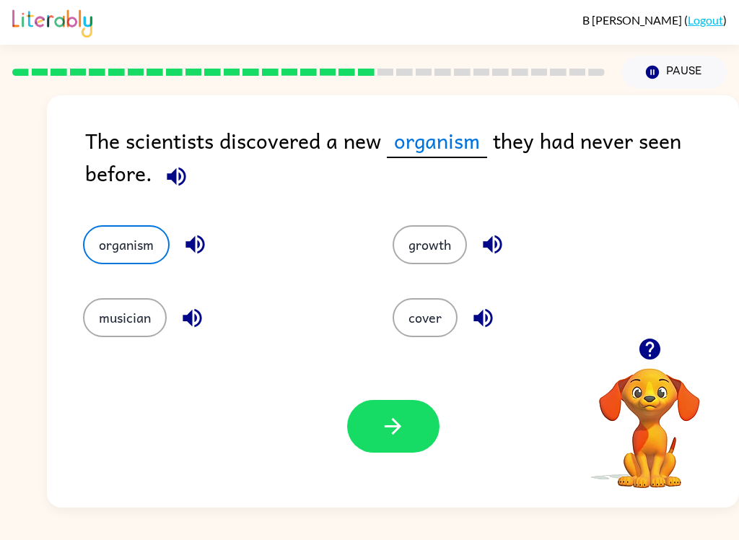
click at [199, 170] on div "The scientists discovered a new organism they had never seen before." at bounding box center [412, 160] width 654 height 72
click at [177, 186] on icon "button" at bounding box center [176, 176] width 25 height 25
click at [207, 250] on icon "button" at bounding box center [195, 244] width 25 height 25
click at [417, 432] on button "button" at bounding box center [393, 426] width 92 height 53
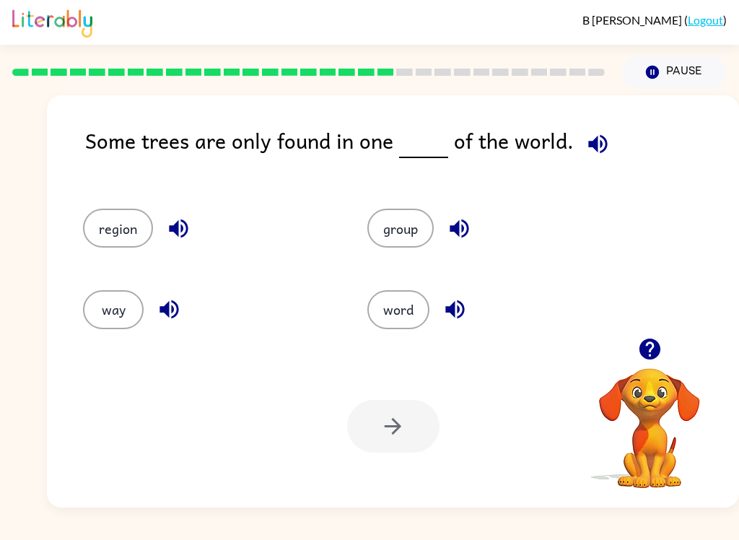
click at [183, 217] on icon "button" at bounding box center [178, 228] width 25 height 25
click at [118, 239] on button "region" at bounding box center [118, 228] width 70 height 39
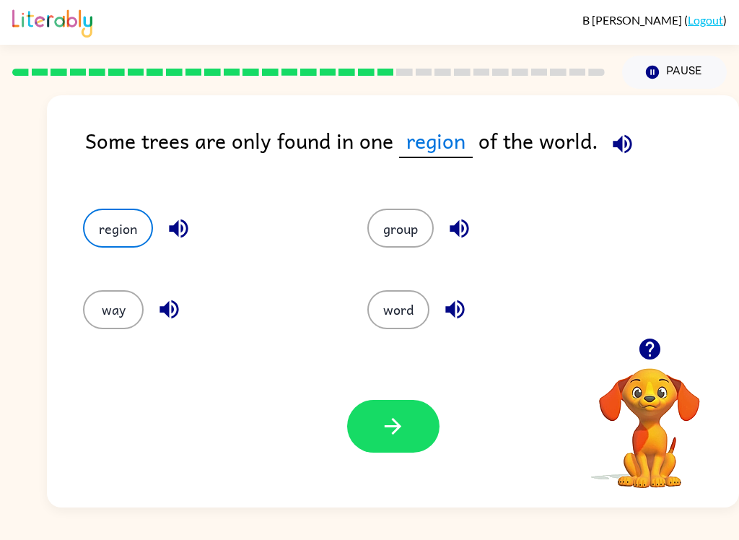
click at [459, 227] on icon "button" at bounding box center [459, 228] width 19 height 19
click at [411, 233] on button "group" at bounding box center [400, 228] width 66 height 39
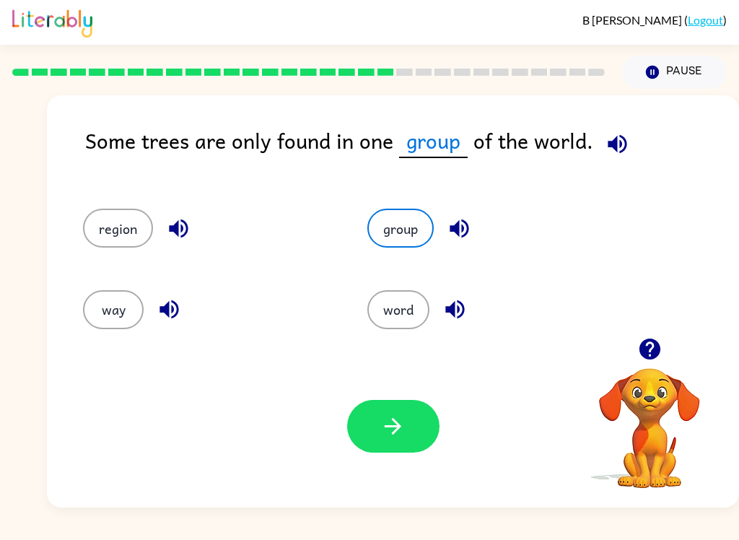
click at [104, 232] on button "region" at bounding box center [118, 228] width 70 height 39
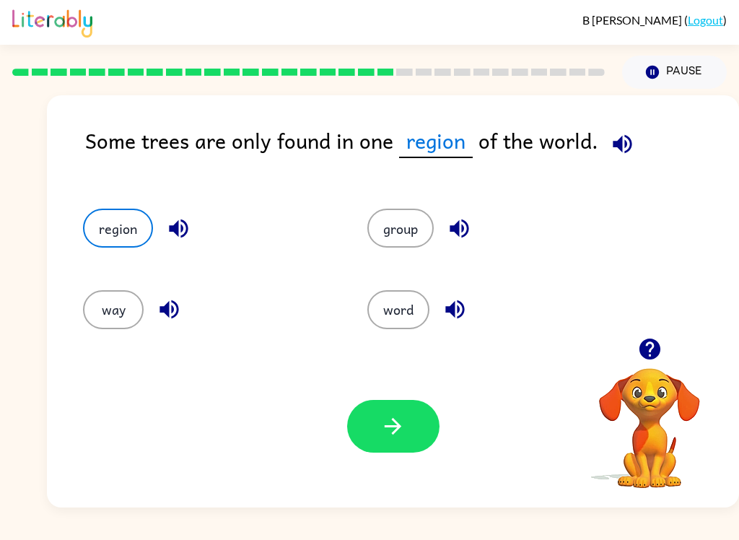
click at [398, 437] on icon "button" at bounding box center [392, 426] width 25 height 25
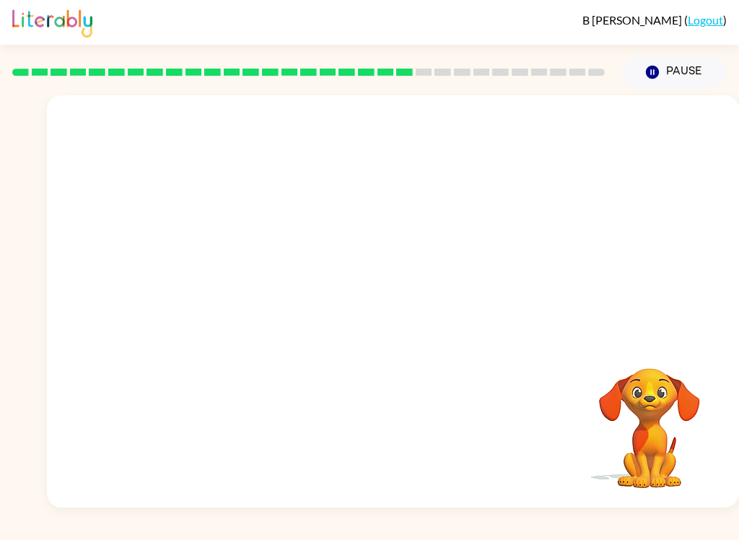
click at [256, 292] on video "Your browser must support playing .mp4 files to use Literably. Please try using…" at bounding box center [393, 216] width 692 height 243
click at [402, 310] on icon "button" at bounding box center [392, 308] width 25 height 25
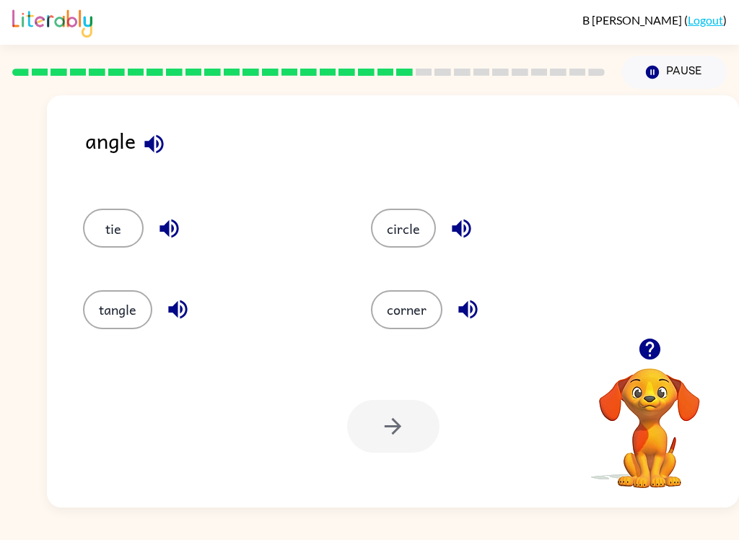
click at [413, 308] on button "corner" at bounding box center [406, 309] width 71 height 39
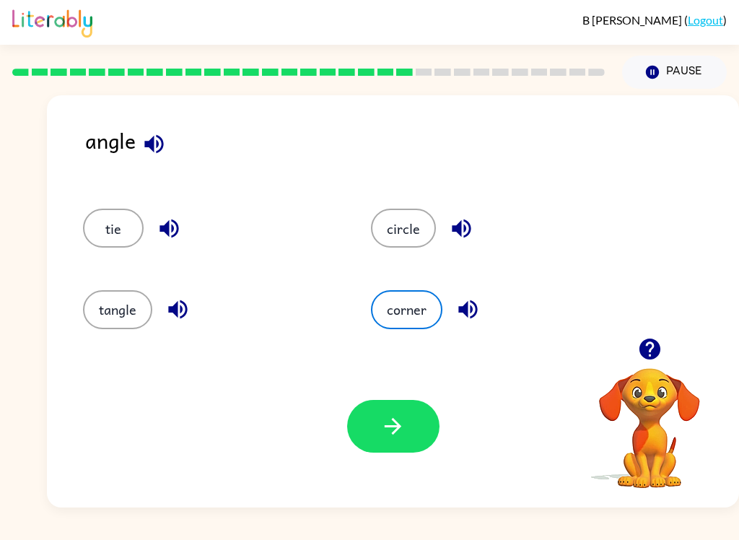
click at [404, 424] on icon "button" at bounding box center [392, 426] width 25 height 25
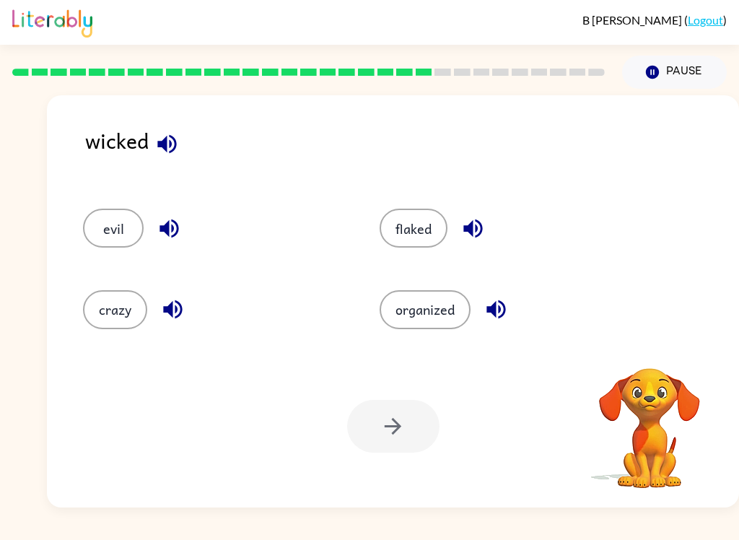
click at [103, 237] on button "evil" at bounding box center [113, 228] width 61 height 39
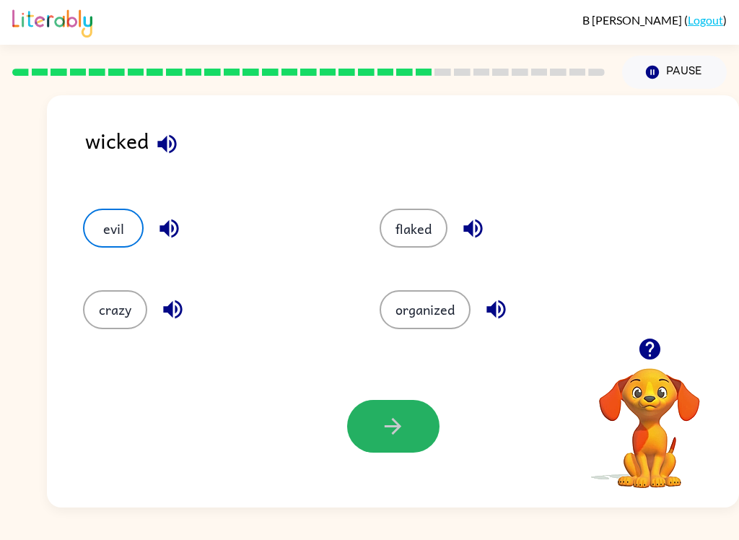
click at [402, 437] on icon "button" at bounding box center [392, 426] width 25 height 25
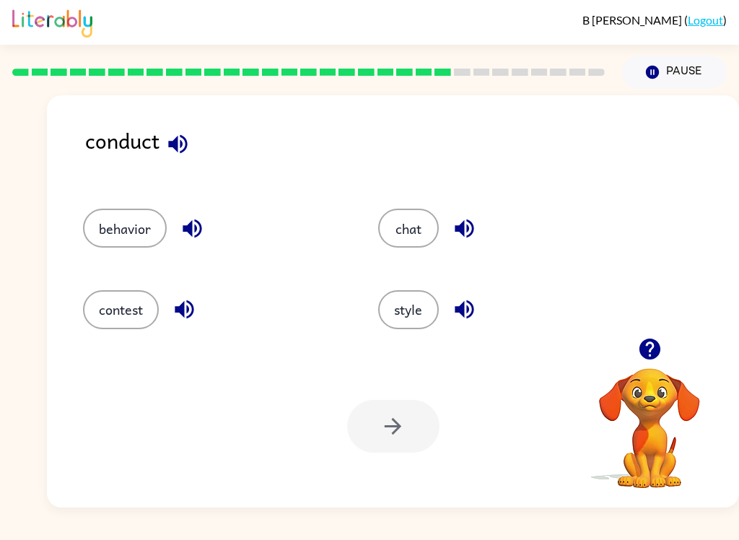
click at [401, 323] on button "style" at bounding box center [408, 309] width 61 height 39
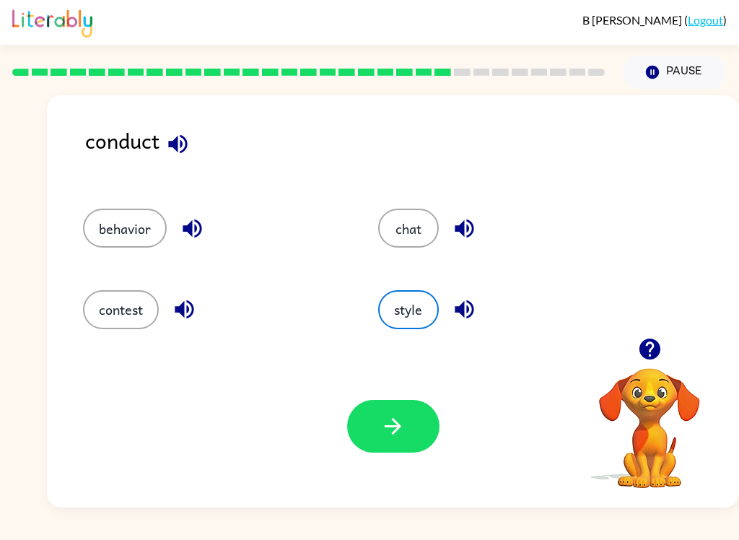
click at [405, 225] on button "chat" at bounding box center [408, 228] width 61 height 39
click at [412, 323] on button "style" at bounding box center [408, 309] width 61 height 39
click at [398, 432] on icon "button" at bounding box center [392, 426] width 25 height 25
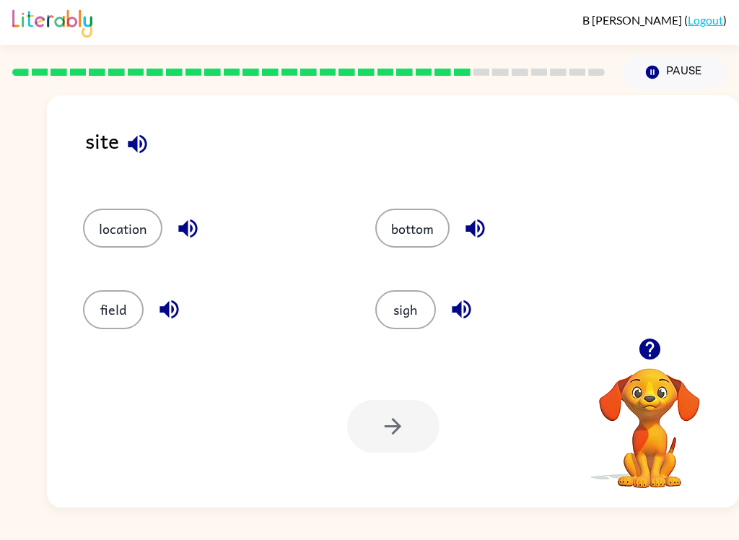
click at [138, 229] on button "location" at bounding box center [122, 228] width 79 height 39
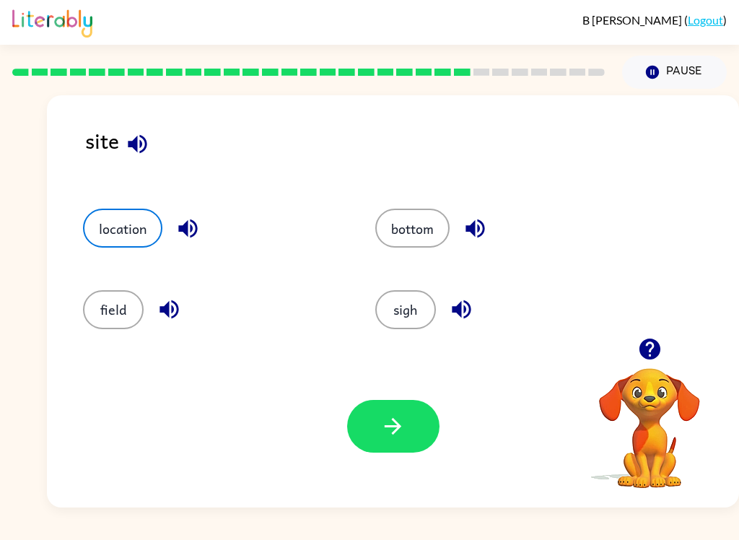
click at [407, 425] on button "button" at bounding box center [393, 426] width 92 height 53
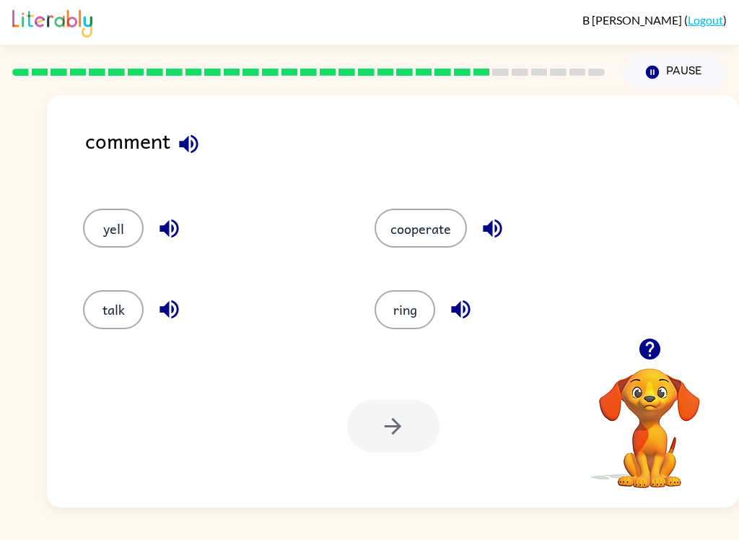
click at [123, 323] on button "talk" at bounding box center [113, 309] width 61 height 39
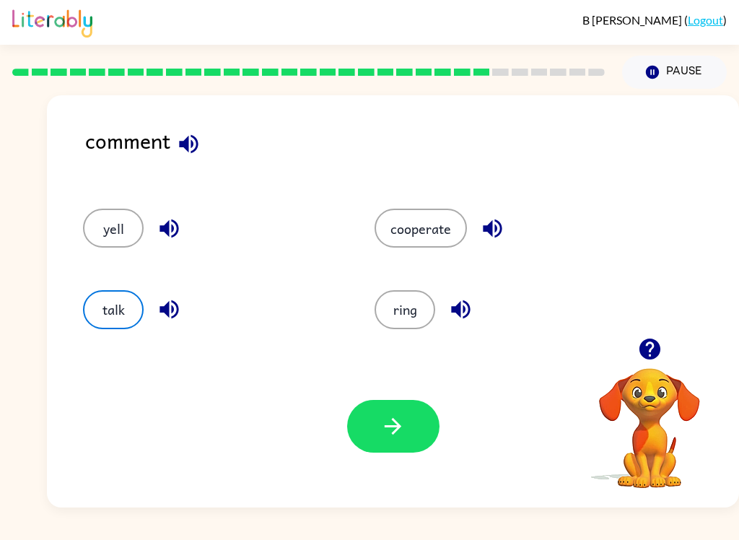
click at [406, 434] on button "button" at bounding box center [393, 426] width 92 height 53
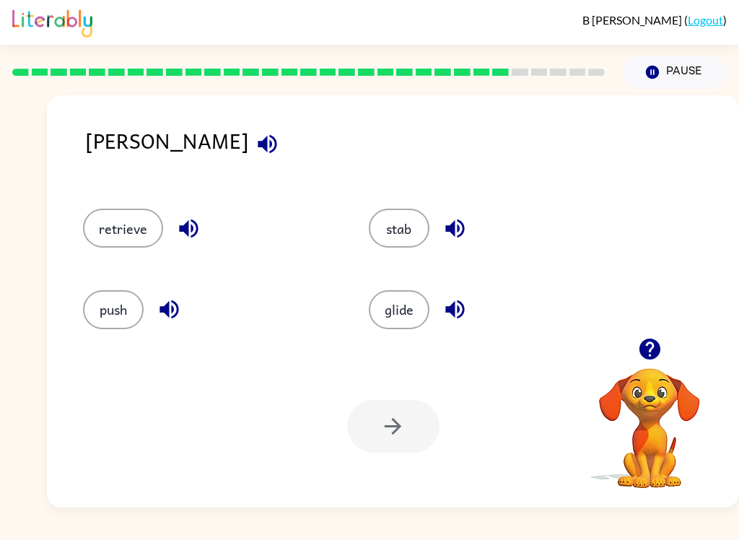
click at [408, 440] on div at bounding box center [393, 426] width 92 height 53
click at [404, 223] on button "stab" at bounding box center [399, 228] width 61 height 39
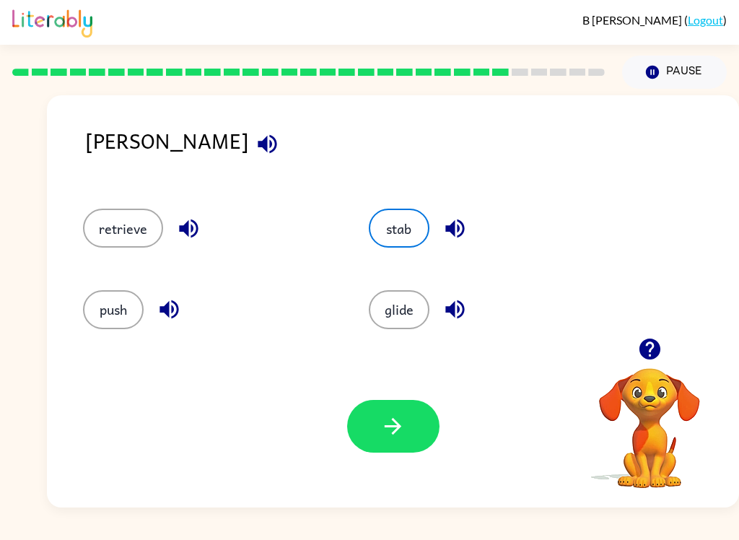
click at [409, 425] on button "button" at bounding box center [393, 426] width 92 height 53
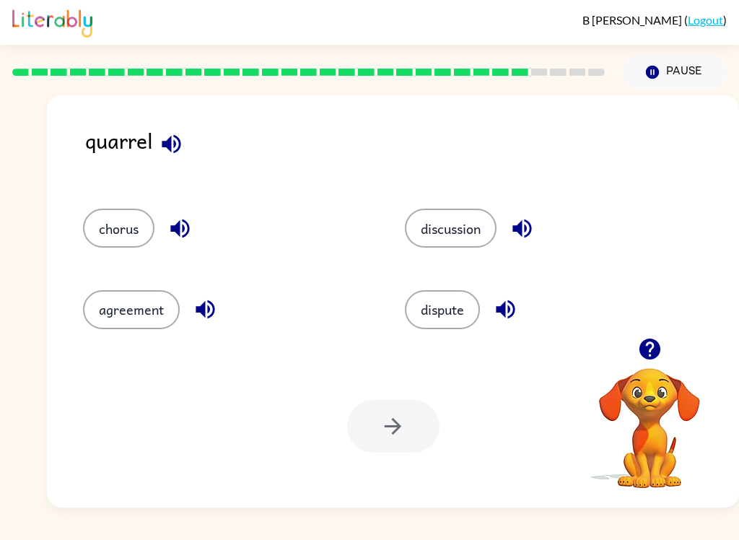
click at [460, 314] on button "dispute" at bounding box center [442, 309] width 75 height 39
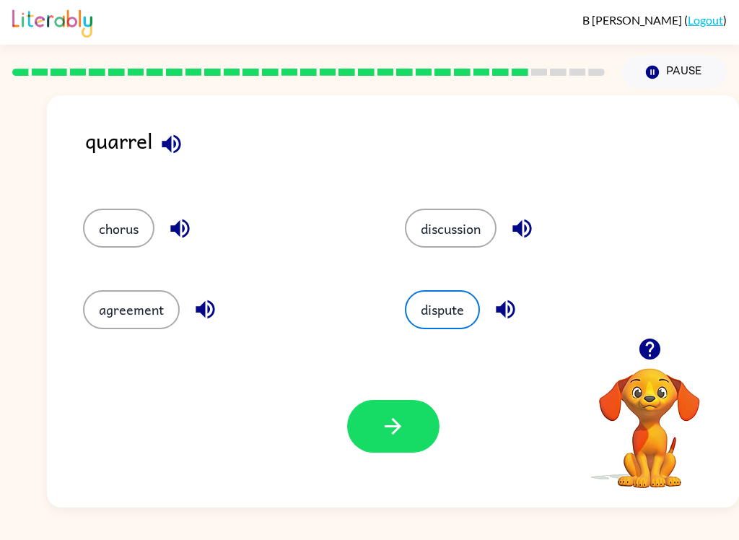
click at [406, 421] on button "button" at bounding box center [393, 426] width 92 height 53
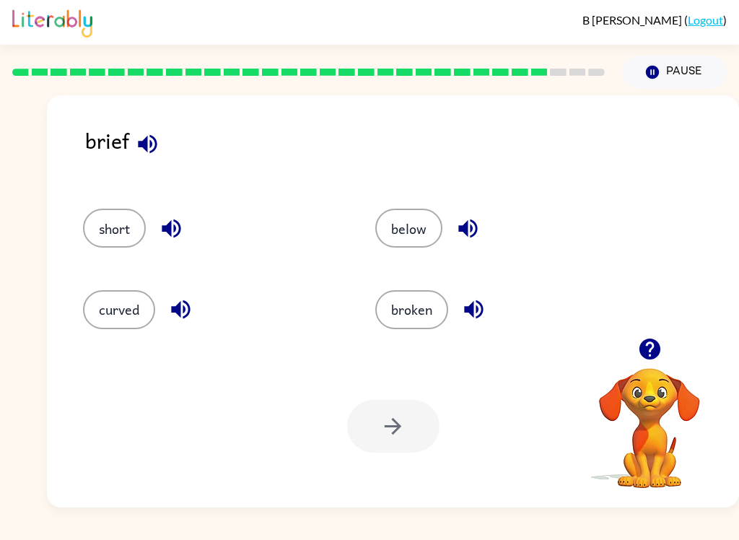
click at [115, 238] on button "short" at bounding box center [114, 228] width 63 height 39
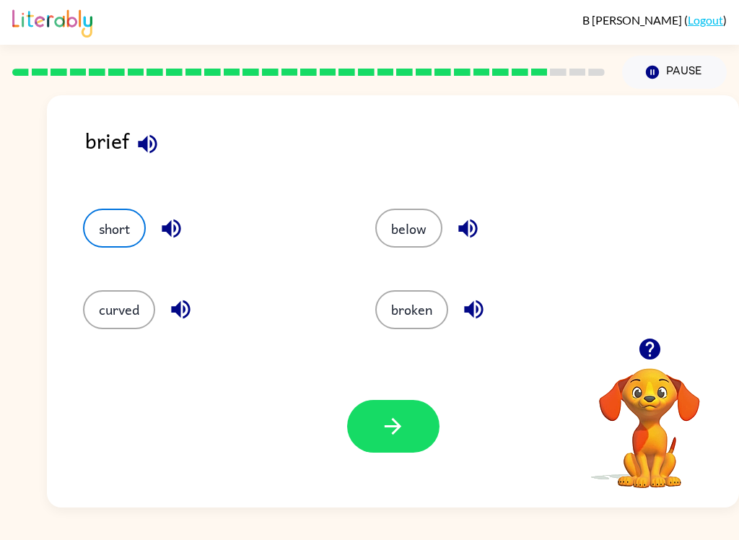
click at [420, 421] on button "button" at bounding box center [393, 426] width 92 height 53
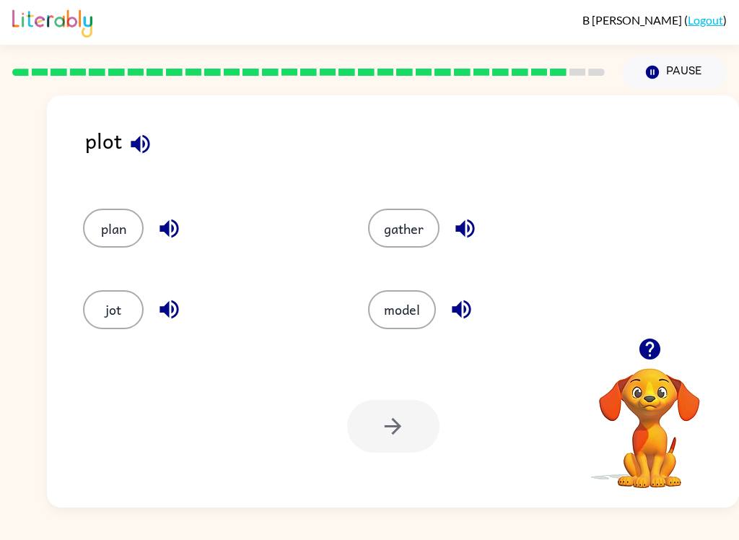
click at [95, 234] on button "plan" at bounding box center [113, 228] width 61 height 39
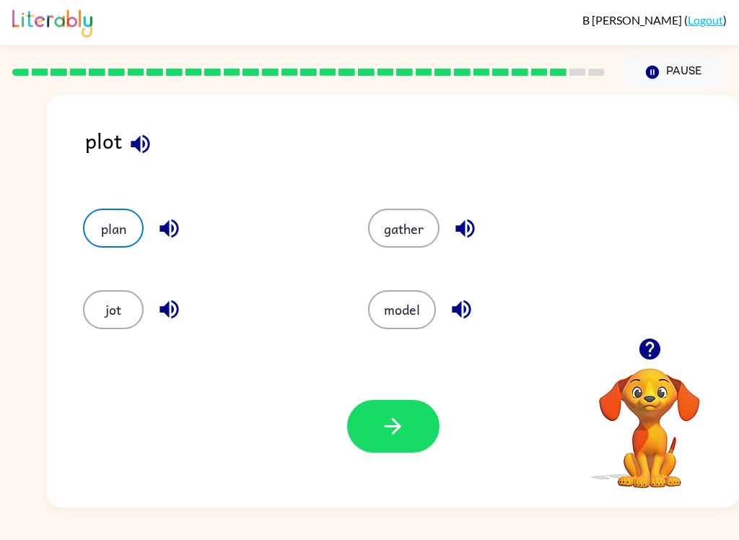
click at [397, 431] on icon "button" at bounding box center [393, 426] width 17 height 17
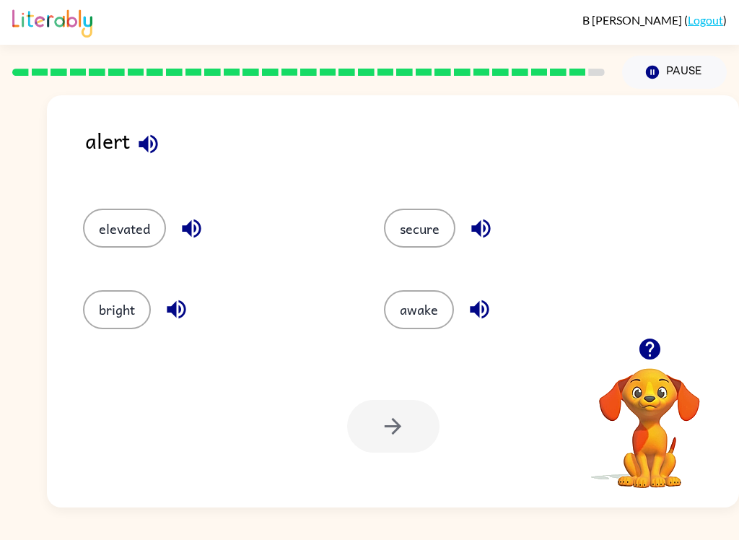
click at [415, 232] on button "secure" at bounding box center [419, 228] width 71 height 39
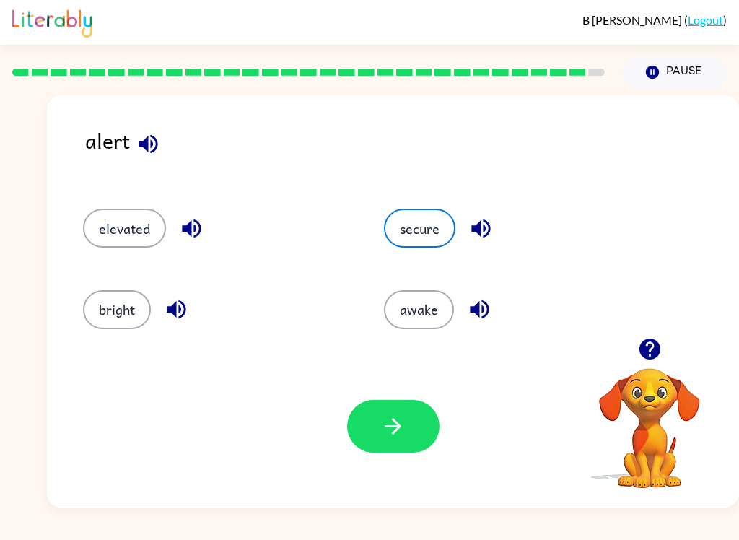
click at [398, 424] on icon "button" at bounding box center [393, 426] width 17 height 17
